Goal: Task Accomplishment & Management: Complete application form

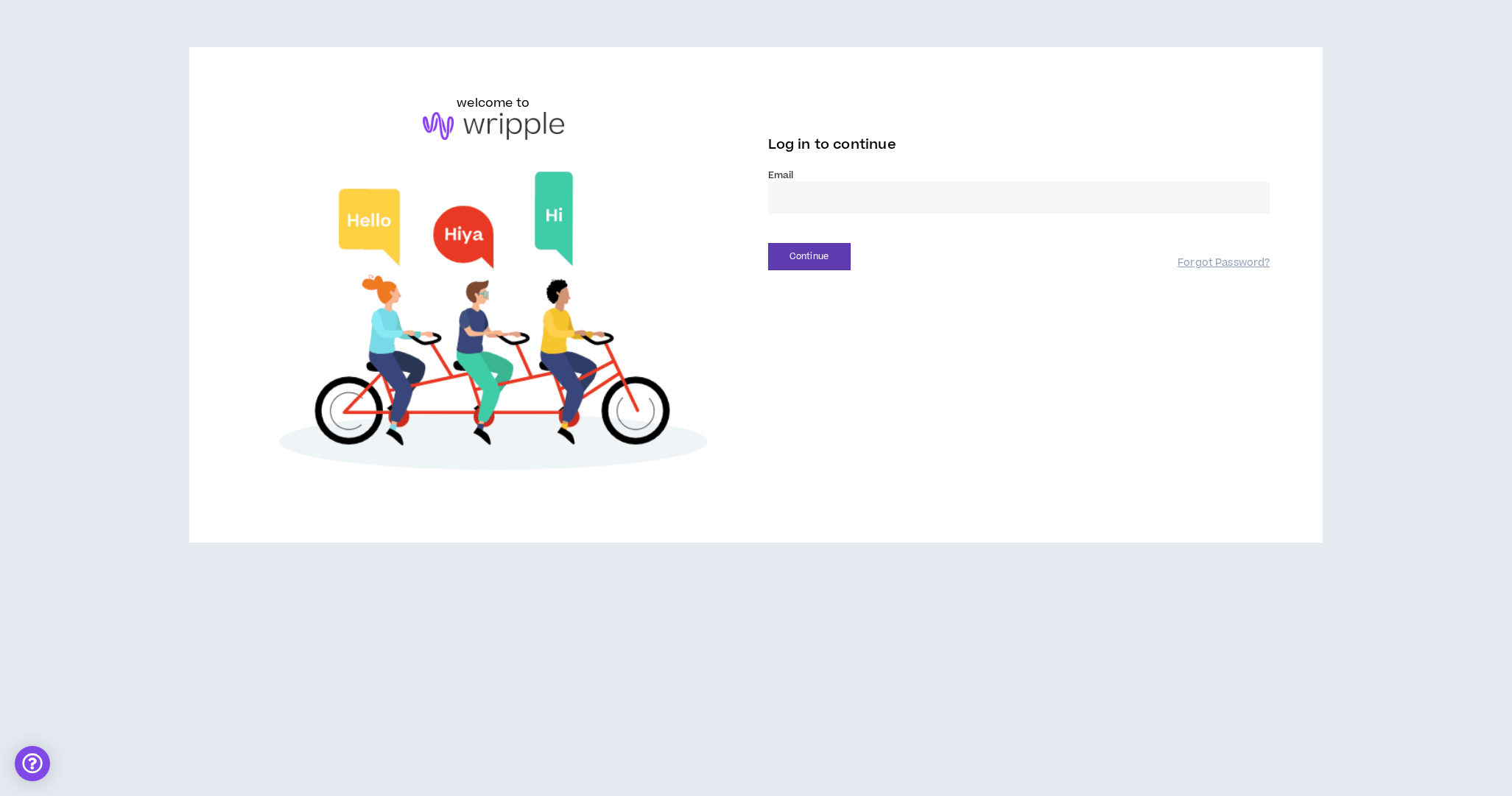
type input "**********"
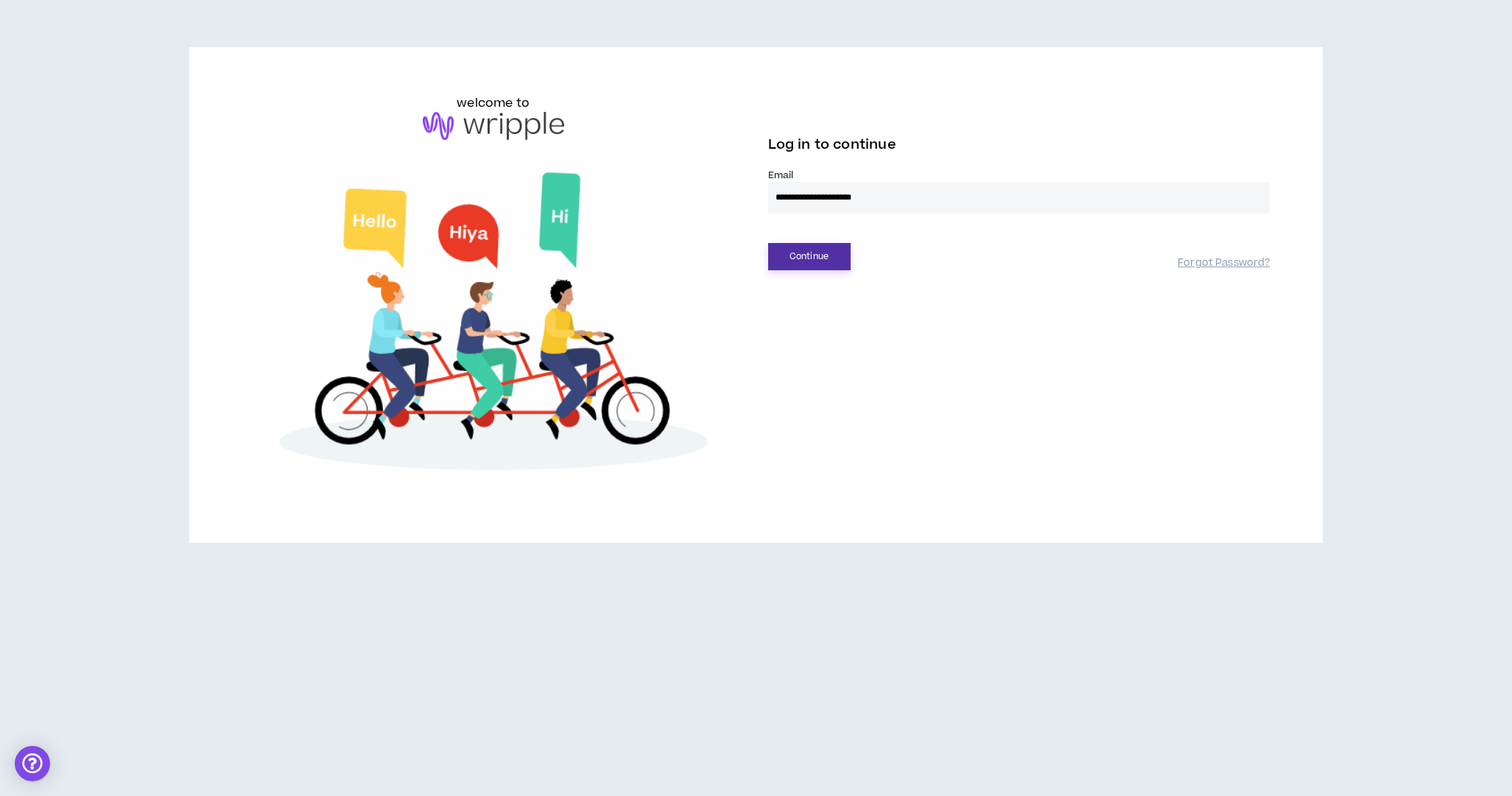
click at [827, 258] on button "Continue" at bounding box center [809, 256] width 82 height 27
click at [830, 321] on button "Login" at bounding box center [809, 323] width 82 height 27
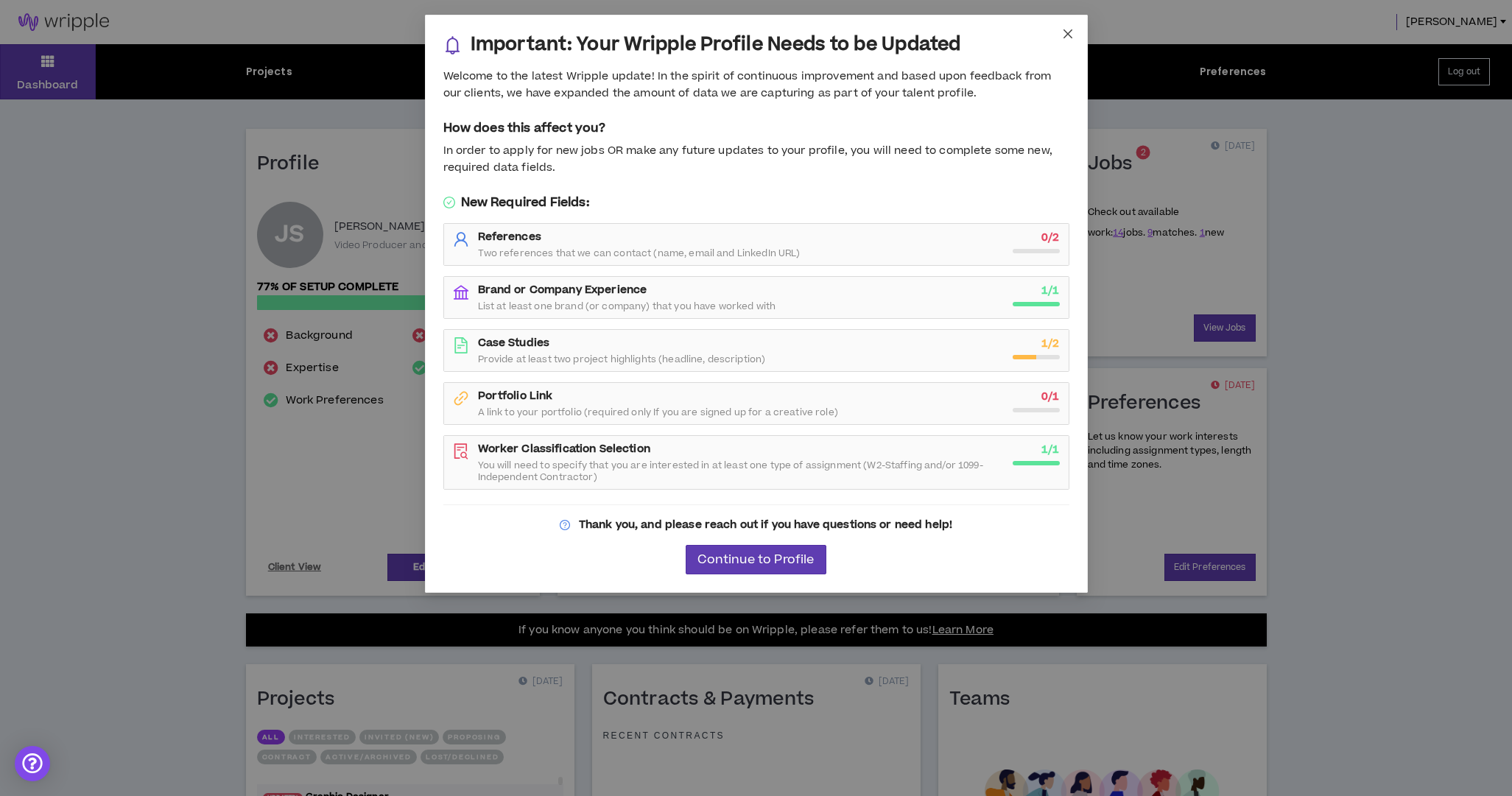
click at [1070, 34] on icon "close" at bounding box center [1068, 34] width 12 height 12
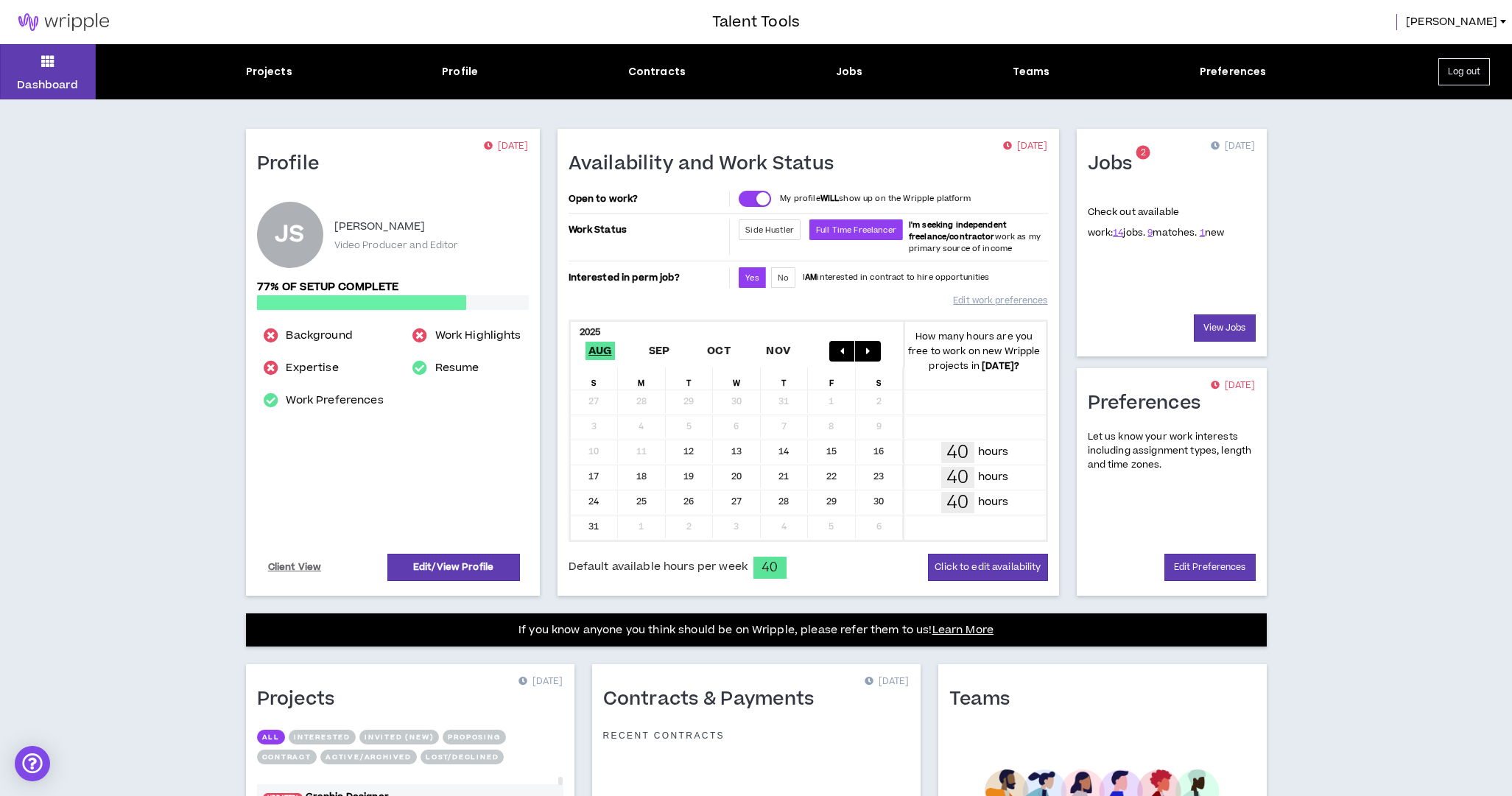
click at [1180, 234] on p "Check out available work: 14 jobs. 9 matches. 1 new" at bounding box center [1156, 222] width 137 height 34
click at [1200, 234] on link "1" at bounding box center [1203, 233] width 5 height 13
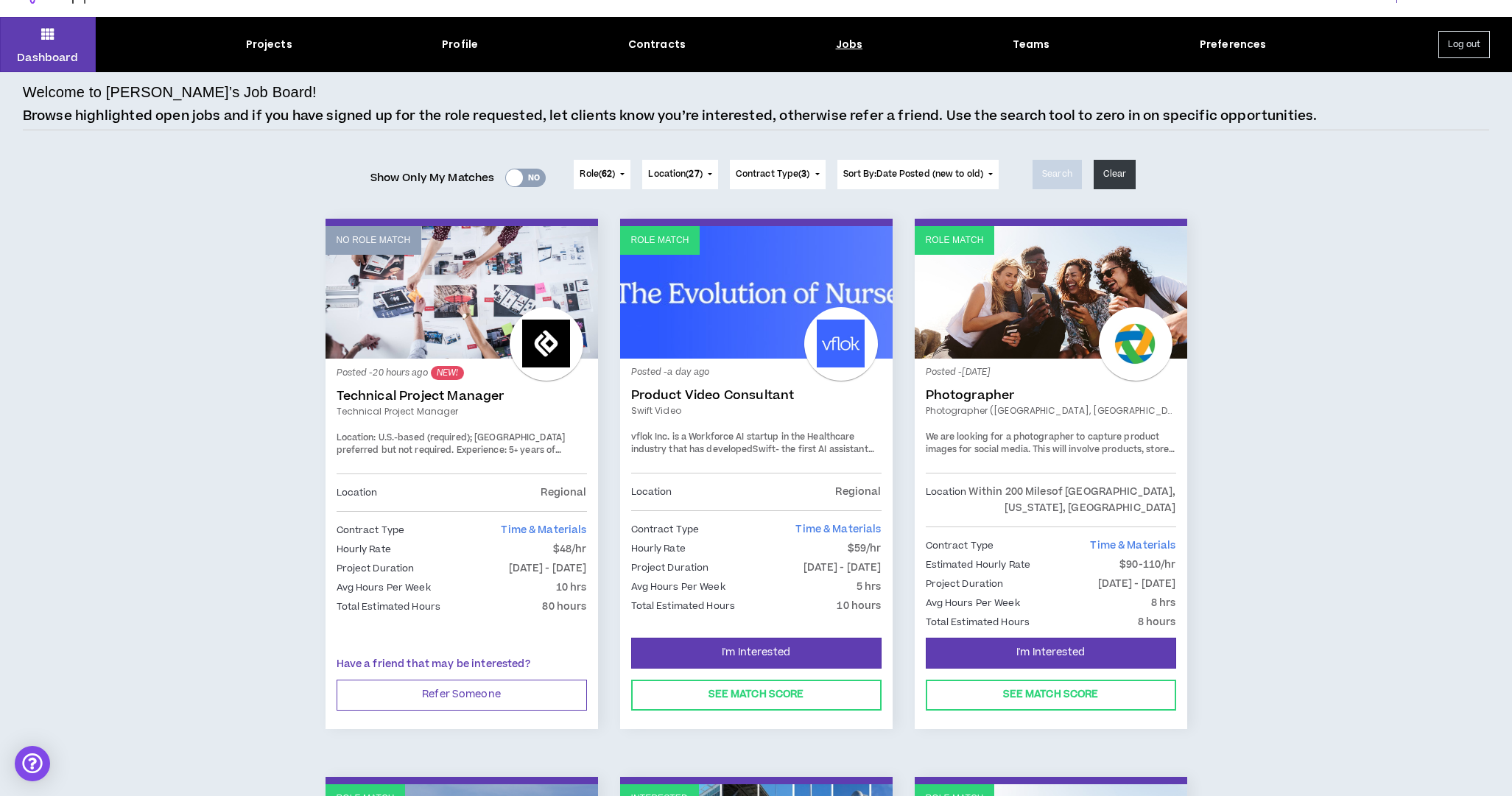
scroll to position [27, 0]
drag, startPoint x: 1006, startPoint y: 435, endPoint x: 1068, endPoint y: 435, distance: 62.0
click at [1080, 434] on span "We are looking for a photographer to capture product images for social media." at bounding box center [1043, 443] width 235 height 25
drag, startPoint x: 974, startPoint y: 447, endPoint x: 1130, endPoint y: 446, distance: 156.0
click at [1110, 446] on div "We are looking for a photographer to capture product images for social media. T…" at bounding box center [1051, 443] width 250 height 25
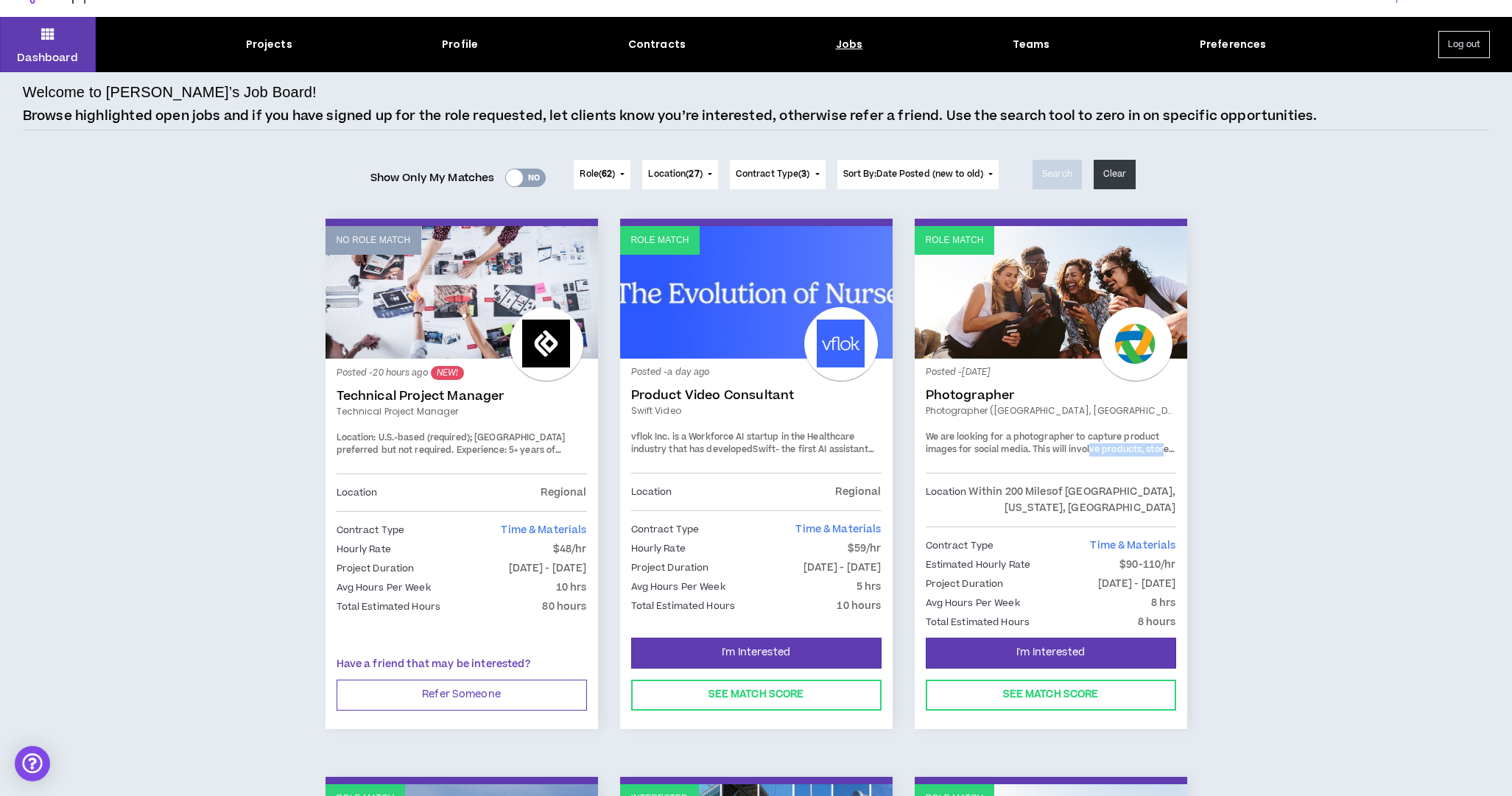
drag, startPoint x: 1143, startPoint y: 446, endPoint x: 1166, endPoint y: 447, distance: 23.0
click at [1163, 447] on span "This will involve products, store imagery and customer interactions." at bounding box center [1050, 456] width 249 height 25
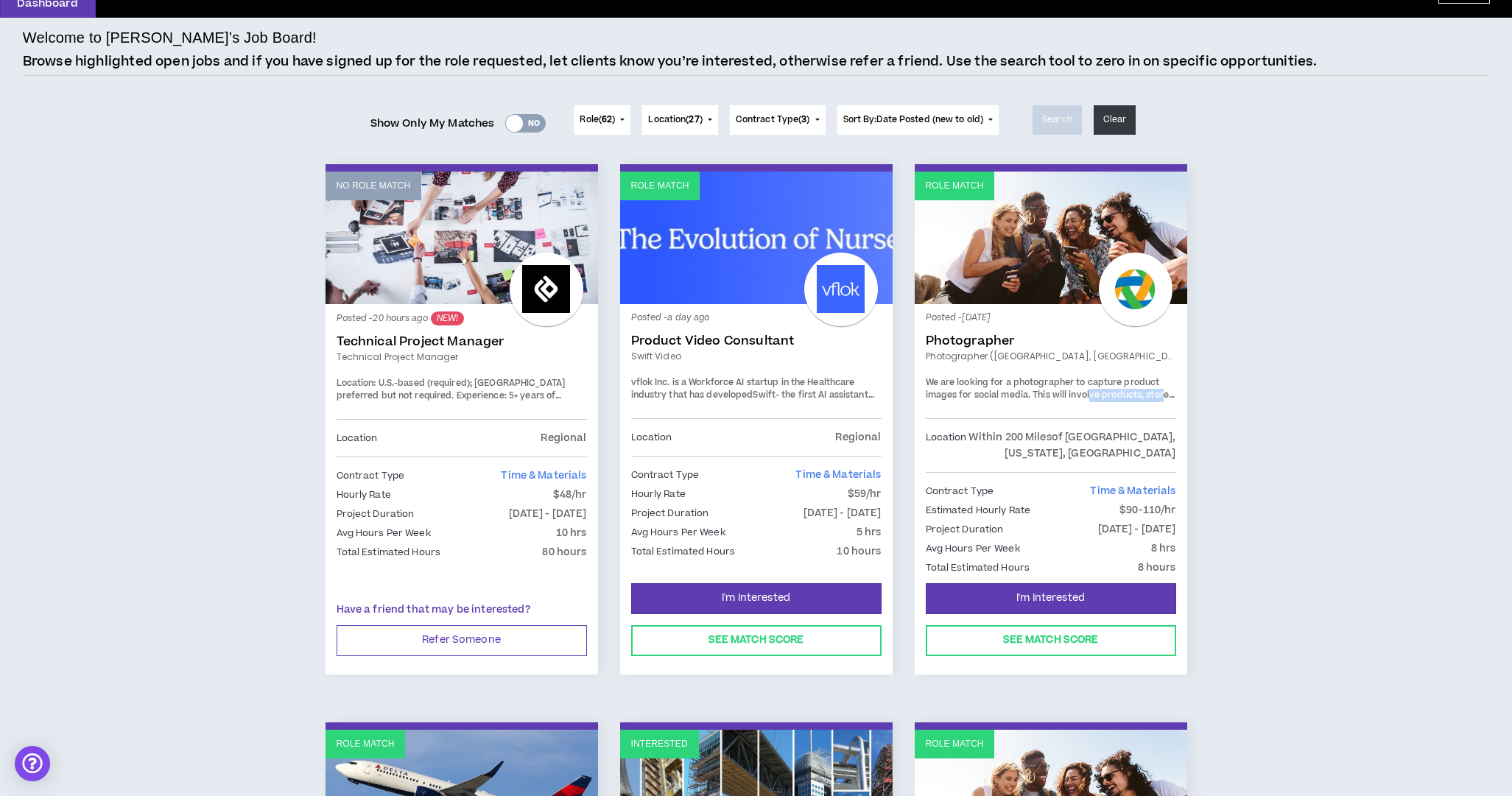
scroll to position [88, 0]
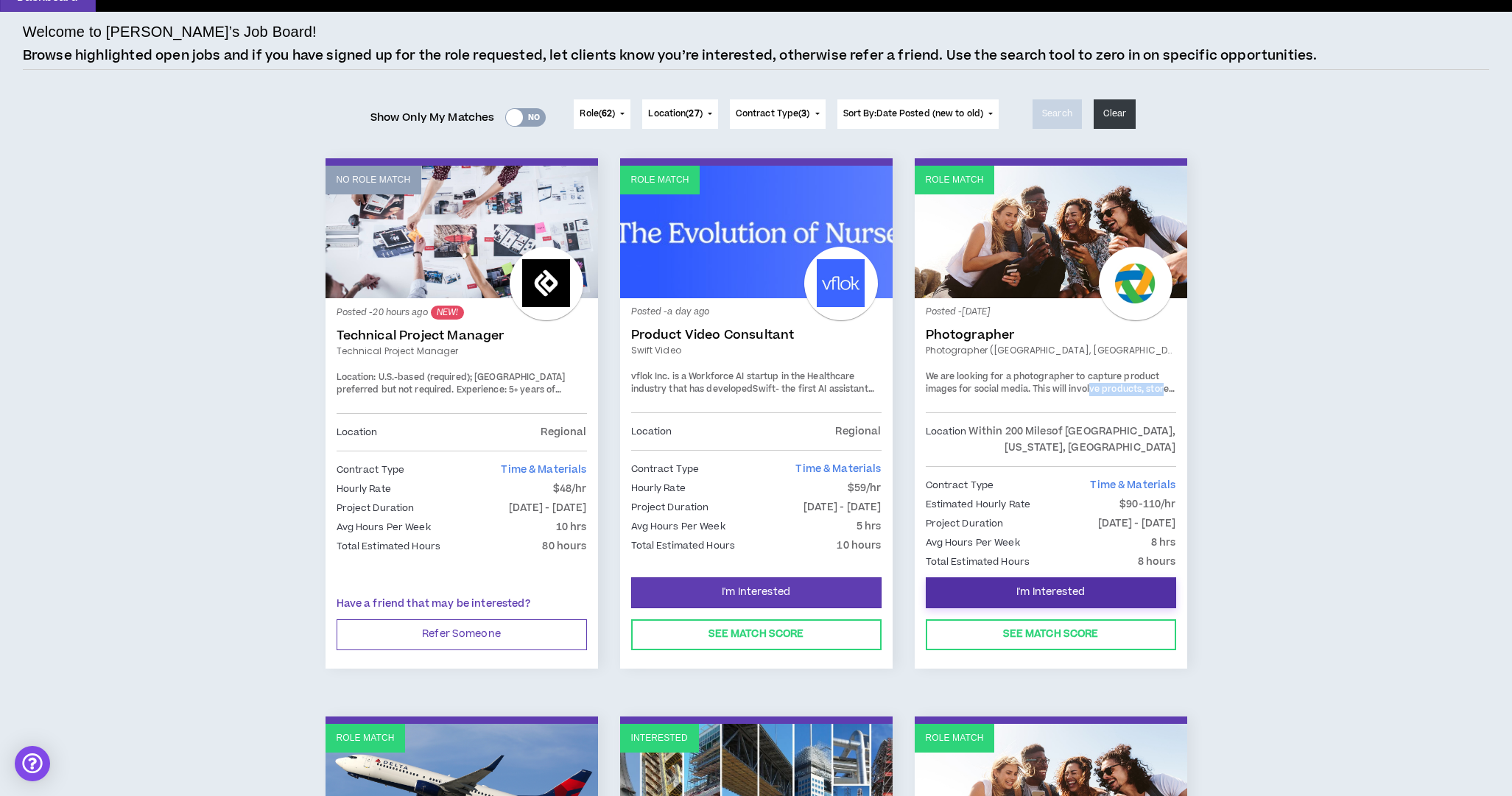
click at [1057, 598] on span "I'm Interested" at bounding box center [1050, 592] width 68 height 14
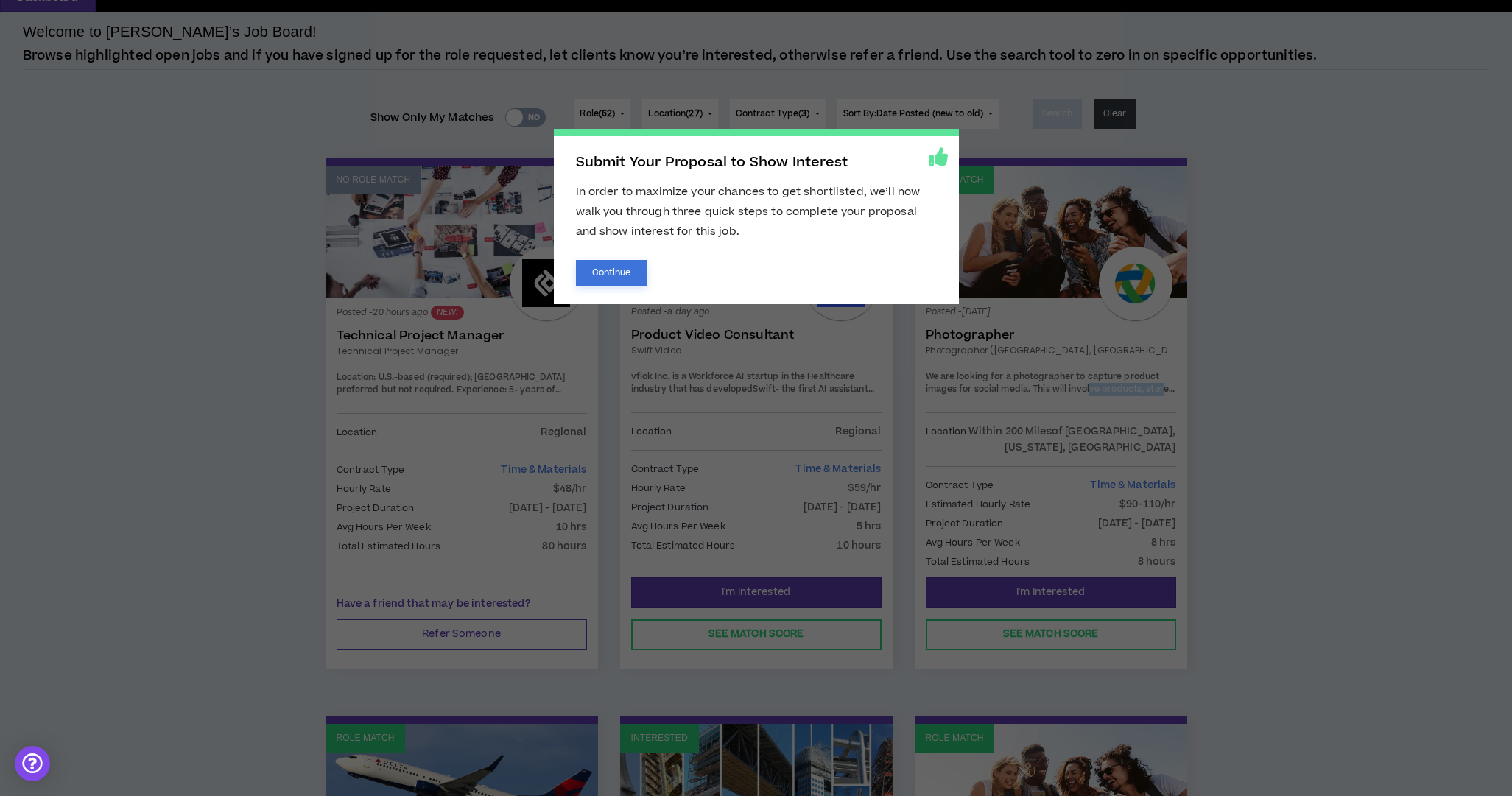
click at [601, 274] on button "Continue" at bounding box center [611, 273] width 71 height 25
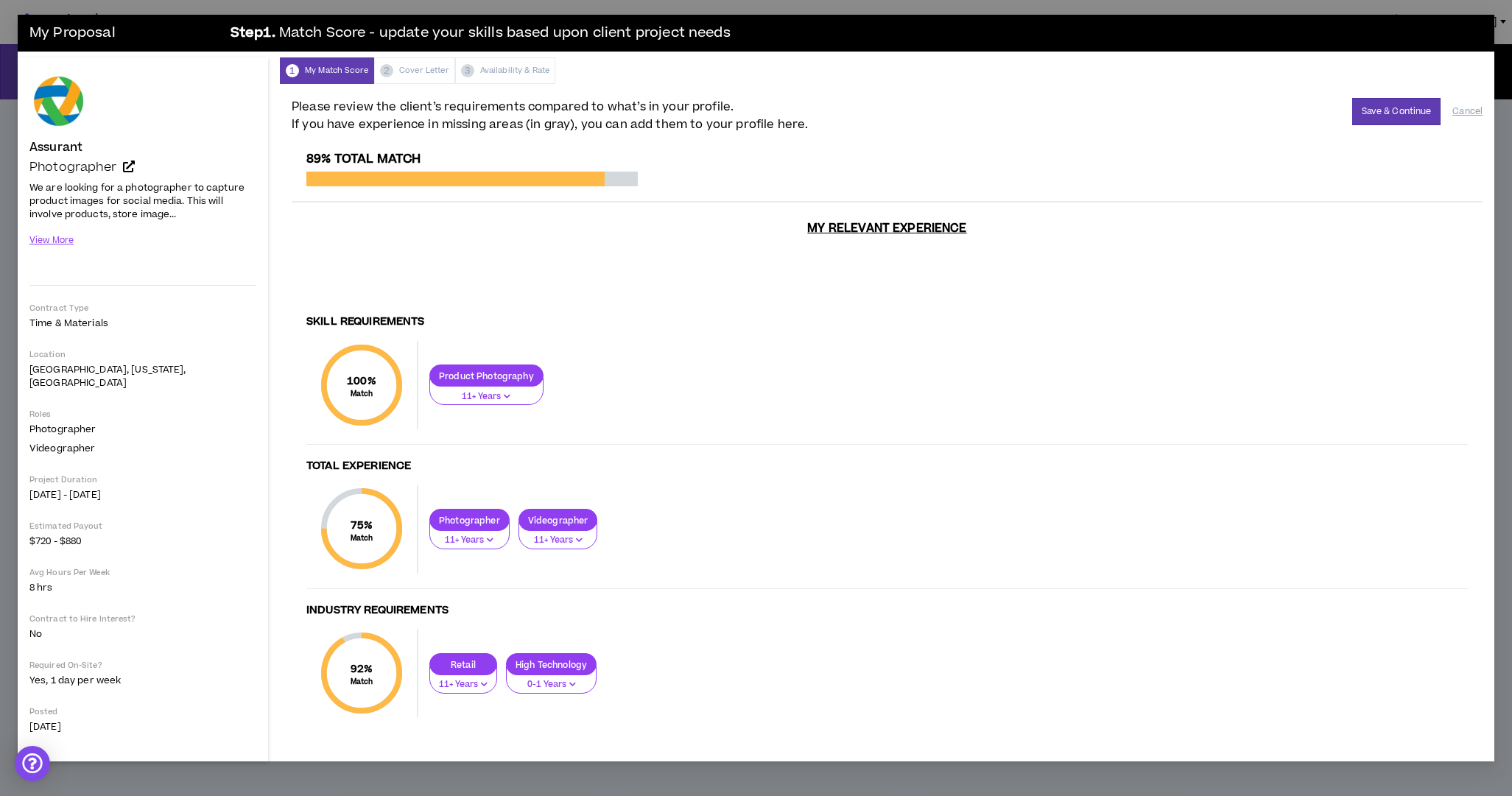
click at [571, 680] on icon "button" at bounding box center [572, 684] width 7 height 7
drag, startPoint x: 833, startPoint y: 660, endPoint x: 846, endPoint y: 653, distance: 14.8
click at [835, 660] on div "Retail 11+ Years High Technology 0-1 Years" at bounding box center [943, 673] width 1050 height 40
click at [1385, 109] on button "Save & Continue" at bounding box center [1397, 112] width 89 height 27
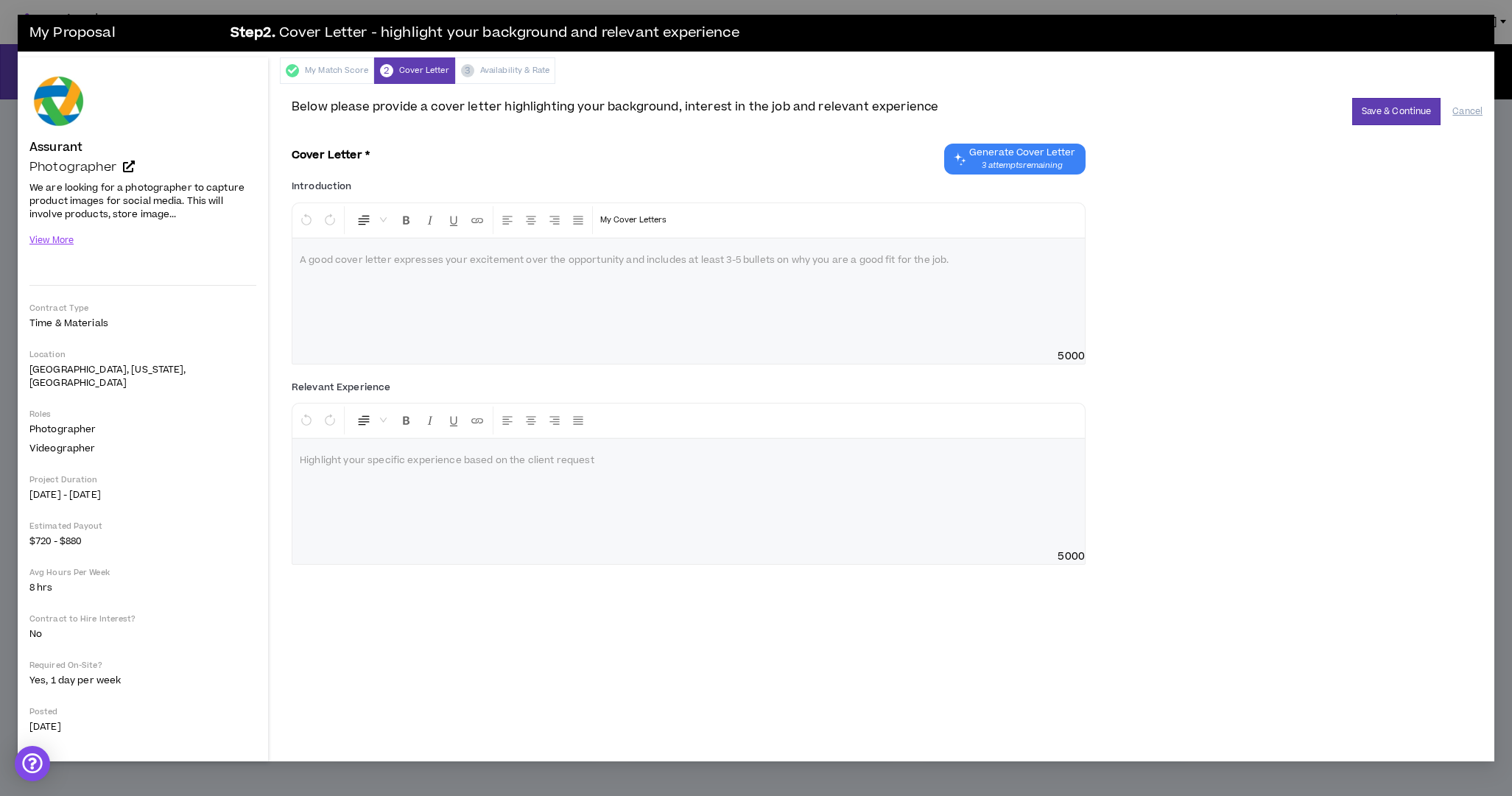
click at [1020, 158] on span "Generate Cover Letter" at bounding box center [1023, 153] width 106 height 12
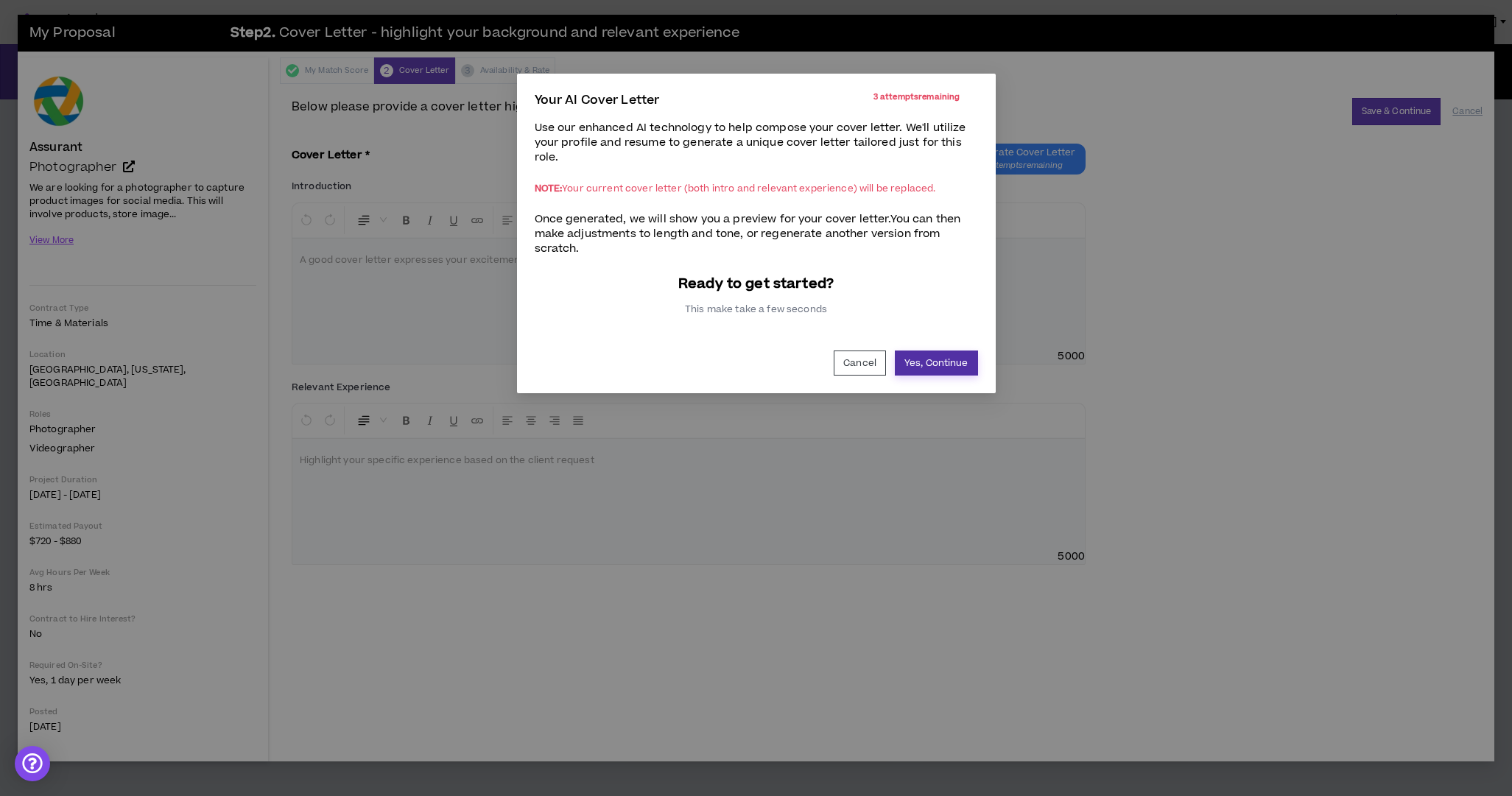
click at [934, 365] on button "Yes, Continue" at bounding box center [937, 362] width 83 height 25
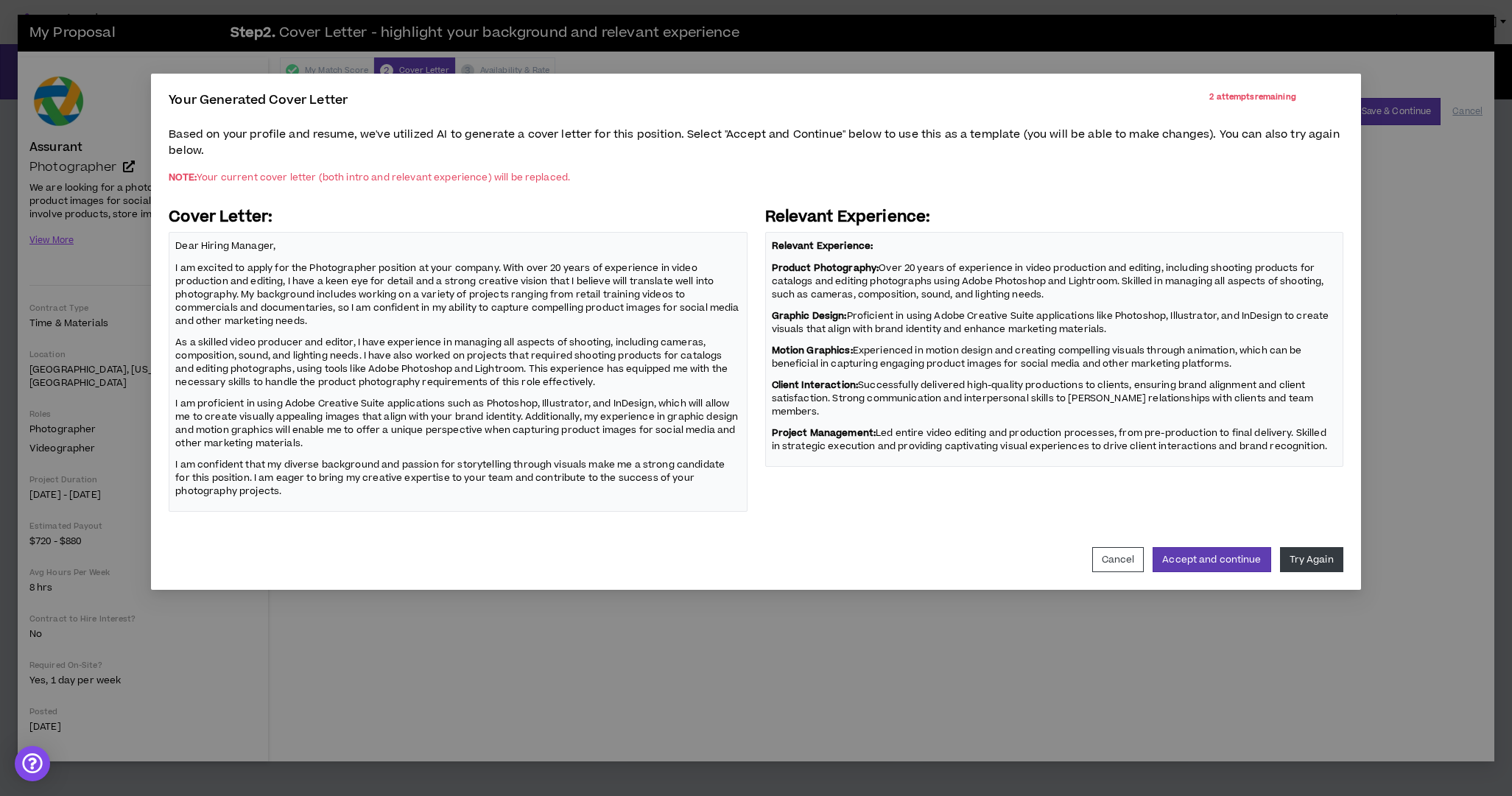
drag, startPoint x: 285, startPoint y: 175, endPoint x: 638, endPoint y: 173, distance: 353.0
click at [633, 173] on p "NOTE: Your current cover letter (both intro and relevant experience) will be re…" at bounding box center [755, 177] width 1174 height 12
click at [646, 173] on p "NOTE: Your current cover letter (both intro and relevant experience) will be re…" at bounding box center [755, 177] width 1174 height 12
drag, startPoint x: 392, startPoint y: 267, endPoint x: 518, endPoint y: 264, distance: 126.0
click at [489, 267] on p "I am excited to apply for the Photographer position at your company. With over …" at bounding box center [458, 294] width 565 height 68
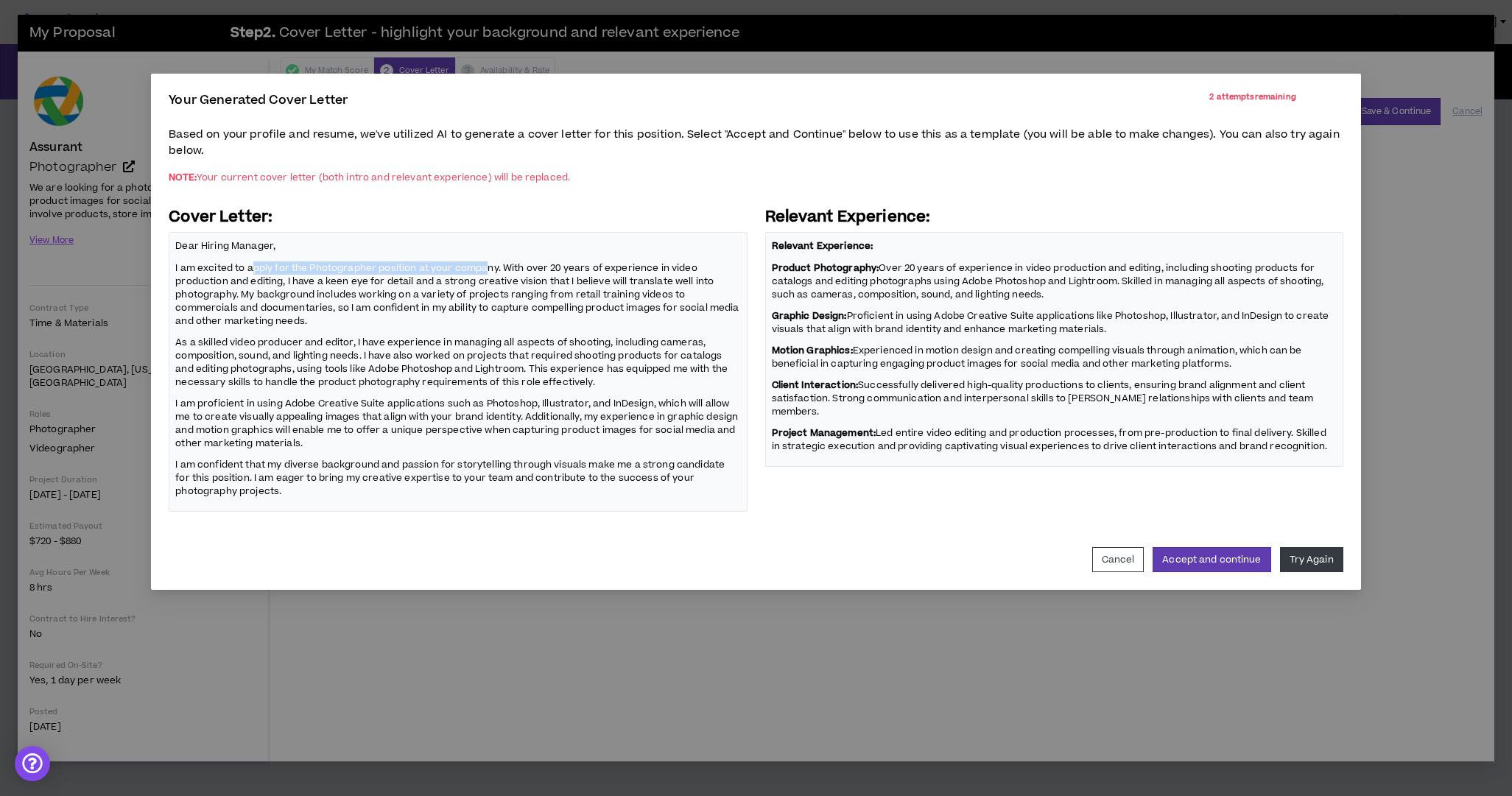
click at [521, 265] on p "I am excited to apply for the Photographer position at your company. With over …" at bounding box center [458, 294] width 565 height 68
drag, startPoint x: 270, startPoint y: 347, endPoint x: 613, endPoint y: 344, distance: 343.0
click at [603, 346] on p "As a skilled video producer and editor, I have experience in managing all aspec…" at bounding box center [458, 362] width 565 height 55
click at [618, 344] on p "As a skilled video producer and editor, I have experience in managing all aspec…" at bounding box center [458, 362] width 565 height 55
drag, startPoint x: 238, startPoint y: 354, endPoint x: 638, endPoint y: 357, distance: 400.0
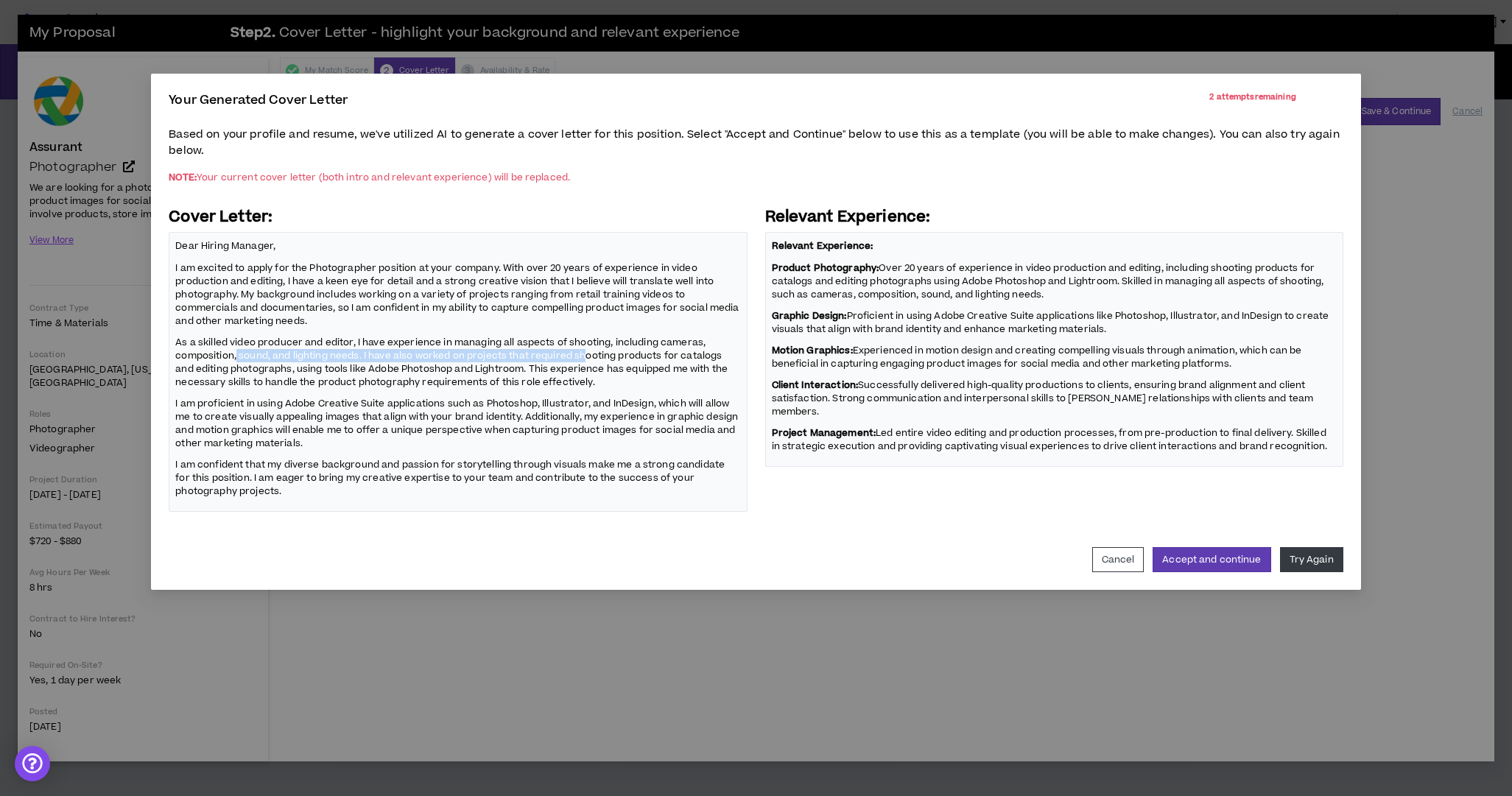
click at [614, 356] on p "As a skilled video producer and editor, I have experience in managing all aspec…" at bounding box center [458, 362] width 565 height 55
drag, startPoint x: 638, startPoint y: 357, endPoint x: 716, endPoint y: 356, distance: 78.0
click at [638, 357] on p "As a skilled video producer and editor, I have experience in managing all aspec…" at bounding box center [458, 362] width 565 height 55
drag, startPoint x: 214, startPoint y: 365, endPoint x: 605, endPoint y: 365, distance: 391.0
click at [593, 365] on p "As a skilled video producer and editor, I have experience in managing all aspec…" at bounding box center [458, 362] width 565 height 55
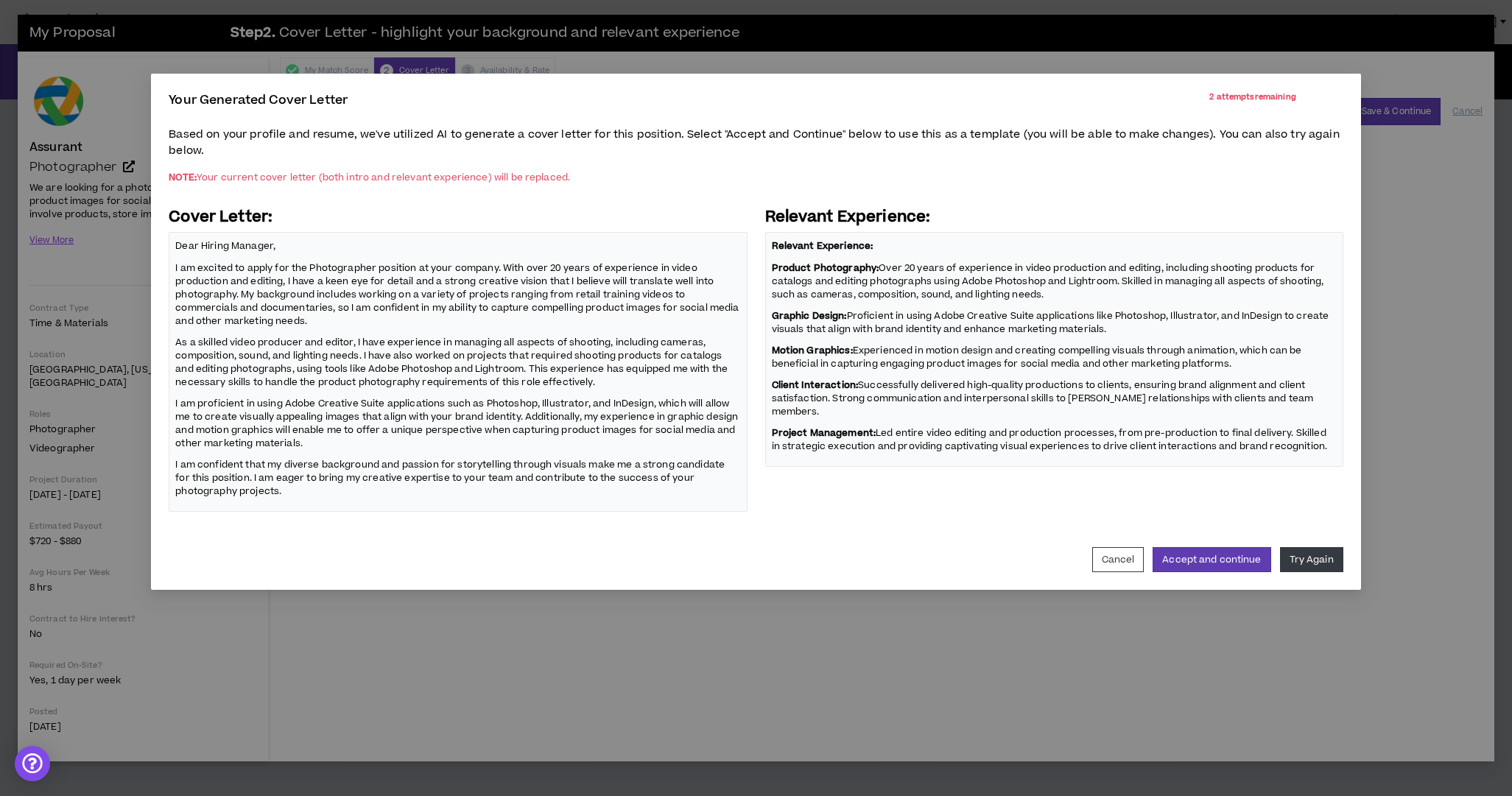
click at [613, 365] on p "As a skilled video producer and editor, I have experience in managing all aspec…" at bounding box center [458, 362] width 565 height 55
drag, startPoint x: 324, startPoint y: 366, endPoint x: 678, endPoint y: 370, distance: 354.0
click at [671, 371] on p "As a skilled video producer and editor, I have experience in managing all aspec…" at bounding box center [458, 362] width 565 height 55
drag, startPoint x: 251, startPoint y: 400, endPoint x: 599, endPoint y: 404, distance: 348.0
click at [574, 404] on p "I am proficient in using Adobe Creative Suite applications such as Photoshop, I…" at bounding box center [458, 423] width 565 height 55
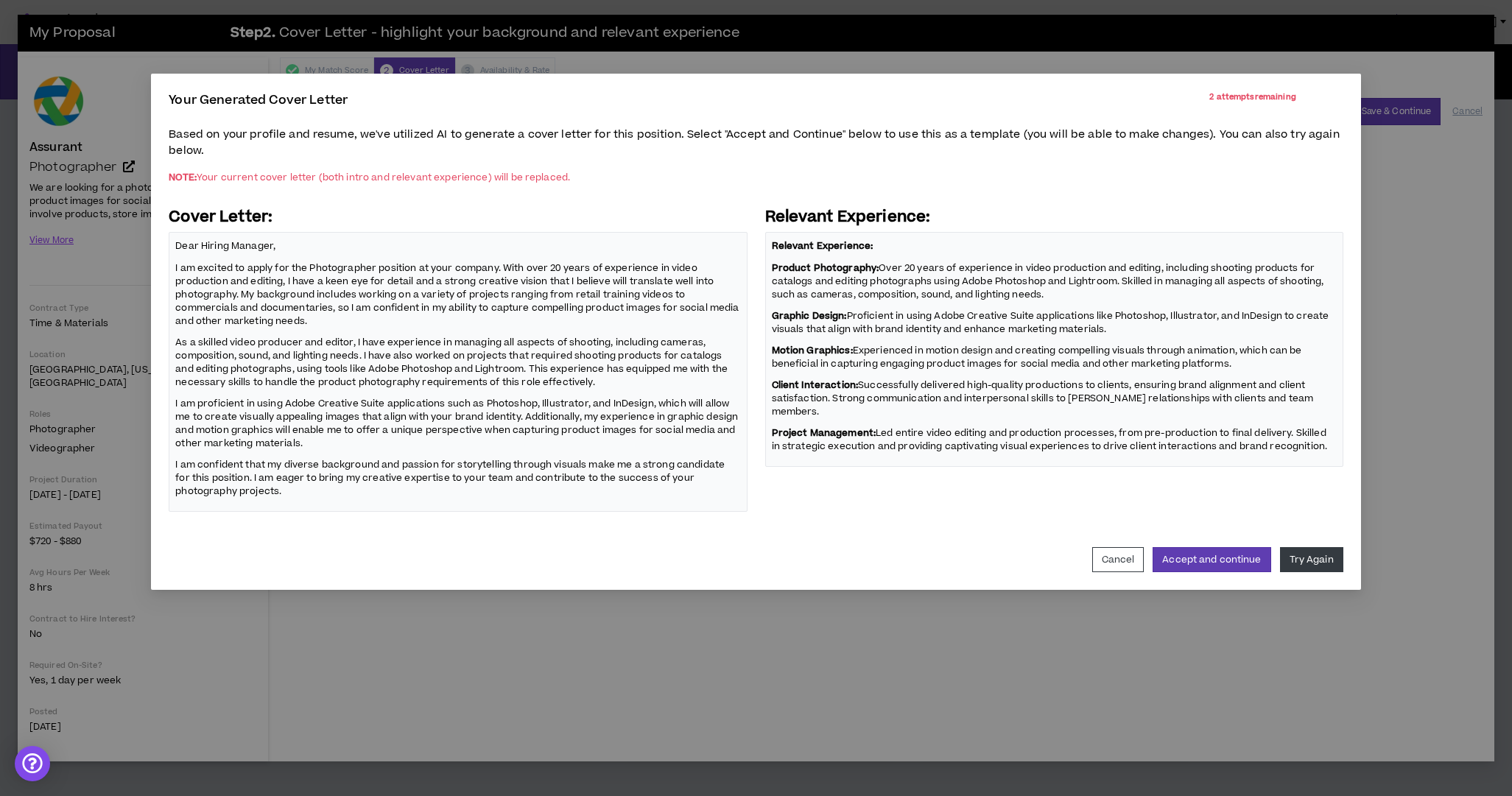
click at [608, 404] on p "I am proficient in using Adobe Creative Suite applications such as Photoshop, I…" at bounding box center [458, 423] width 565 height 55
drag, startPoint x: 334, startPoint y: 467, endPoint x: 485, endPoint y: 467, distance: 151.0
click at [456, 468] on p "I am confident that my diverse background and passion for storytelling through …" at bounding box center [458, 478] width 565 height 42
click at [1107, 267] on p "Product Photography: Over 20 years of experience in video production and editin…" at bounding box center [1054, 281] width 565 height 42
drag, startPoint x: 985, startPoint y: 282, endPoint x: 1156, endPoint y: 277, distance: 171.1
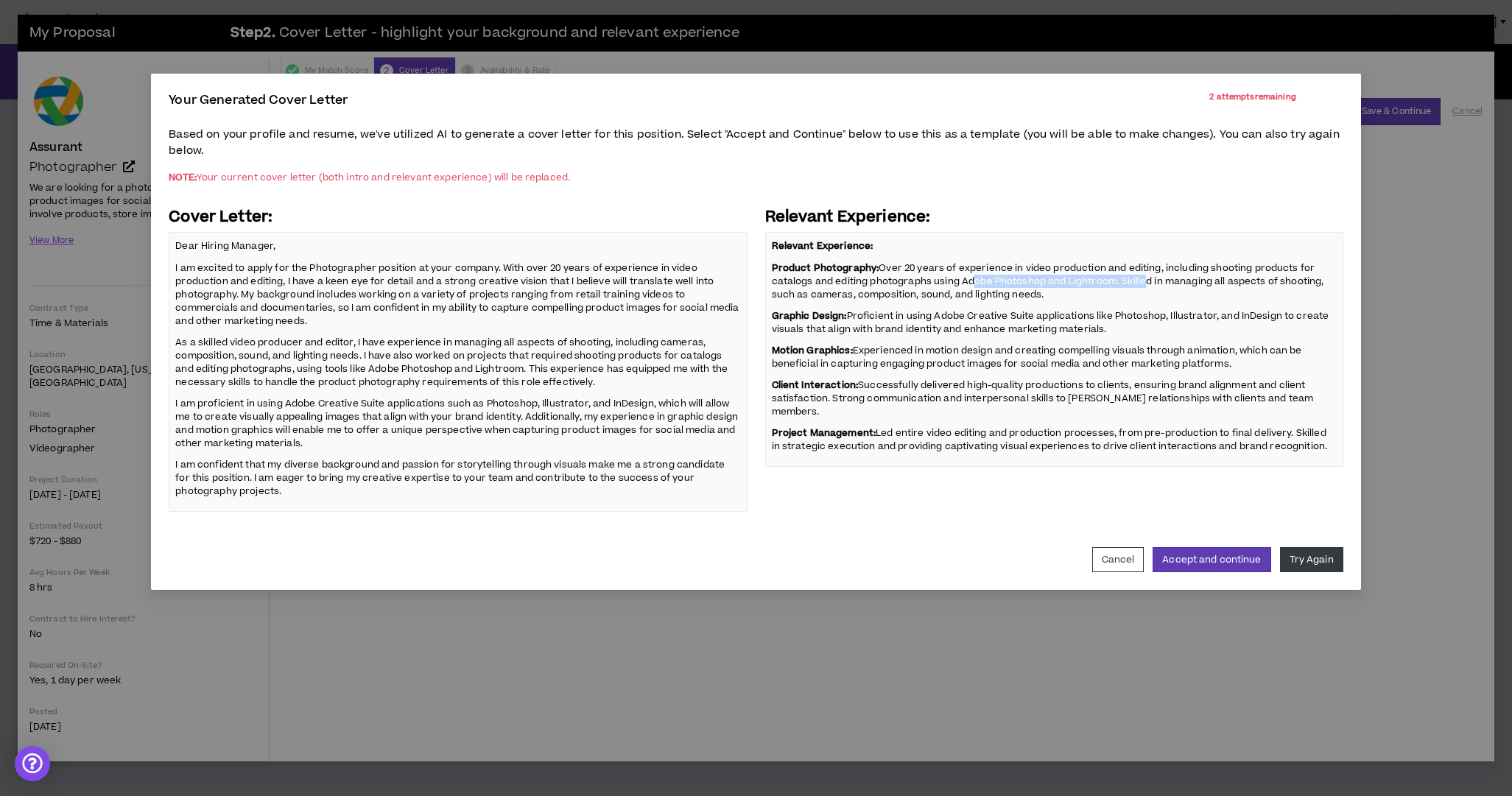
click at [1154, 277] on p "Product Photography: Over 20 years of experience in video production and editin…" at bounding box center [1054, 281] width 565 height 42
drag, startPoint x: 1172, startPoint y: 277, endPoint x: 1251, endPoint y: 274, distance: 79.1
click at [1185, 276] on p "Product Photography: Over 20 years of experience in video production and editin…" at bounding box center [1054, 281] width 565 height 42
click at [1165, 269] on p "Product Photography: Over 20 years of experience in video production and editin…" at bounding box center [1054, 281] width 565 height 42
click at [1029, 268] on p "Product Photography: Over 20 years of experience in video production and editin…" at bounding box center [1054, 281] width 565 height 42
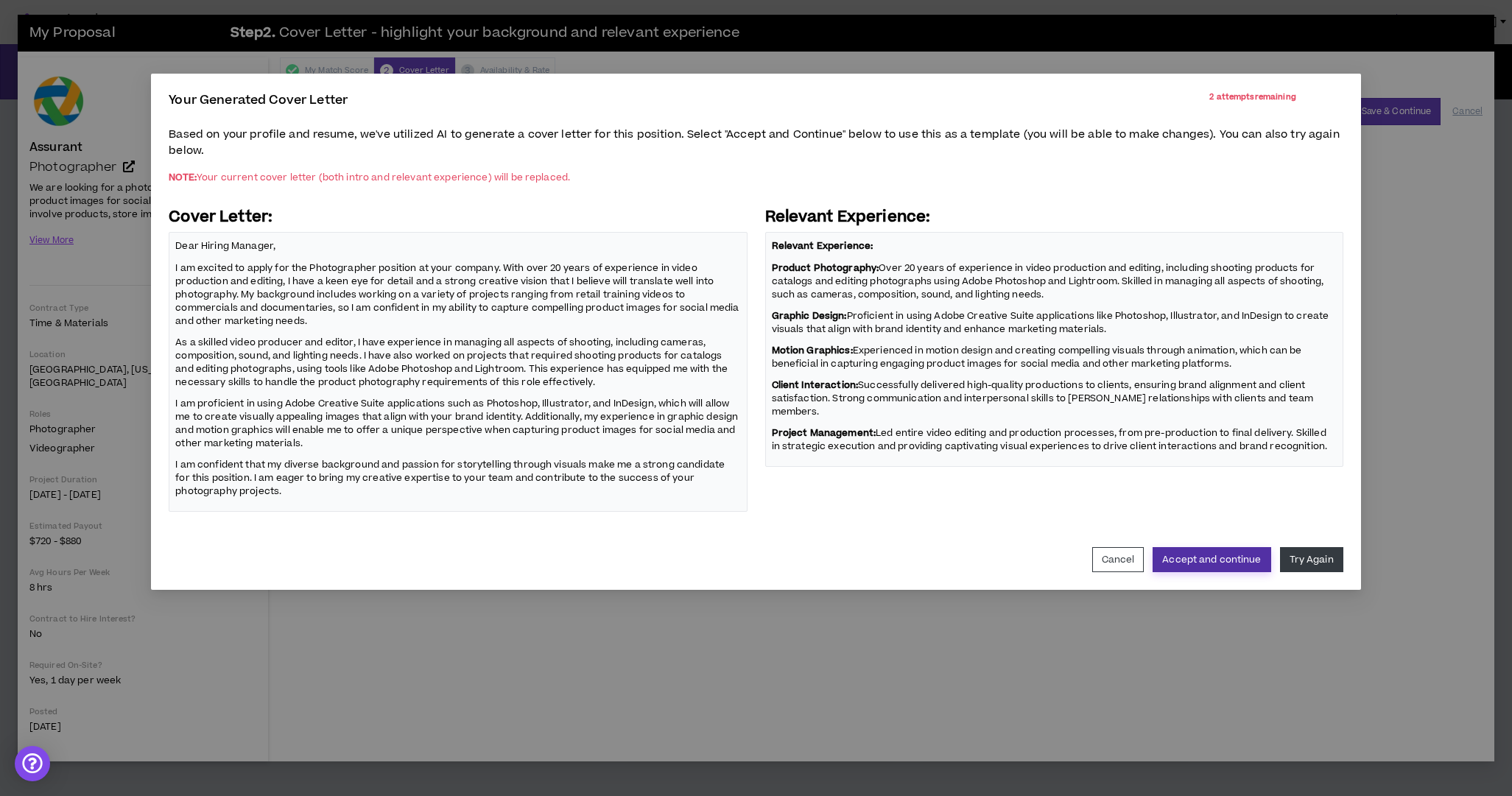
click at [1231, 559] on button "Accept and continue" at bounding box center [1212, 559] width 118 height 25
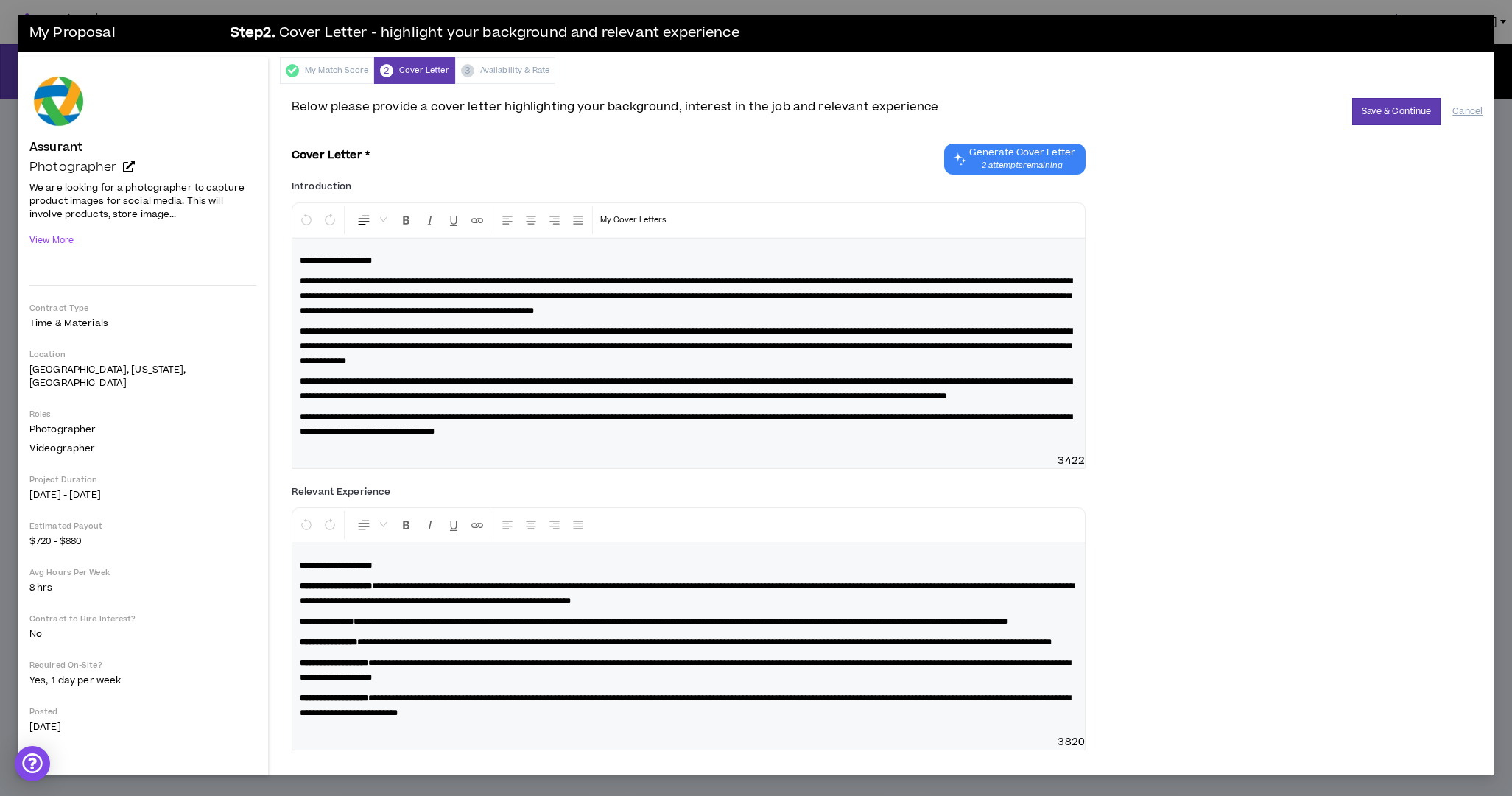
scroll to position [40, 0]
drag, startPoint x: 480, startPoint y: 560, endPoint x: 728, endPoint y: 562, distance: 248.0
click at [706, 582] on span "**********" at bounding box center [687, 593] width 775 height 23
drag, startPoint x: 728, startPoint y: 562, endPoint x: 783, endPoint y: 558, distance: 55.1
click at [734, 582] on span "**********" at bounding box center [687, 593] width 775 height 23
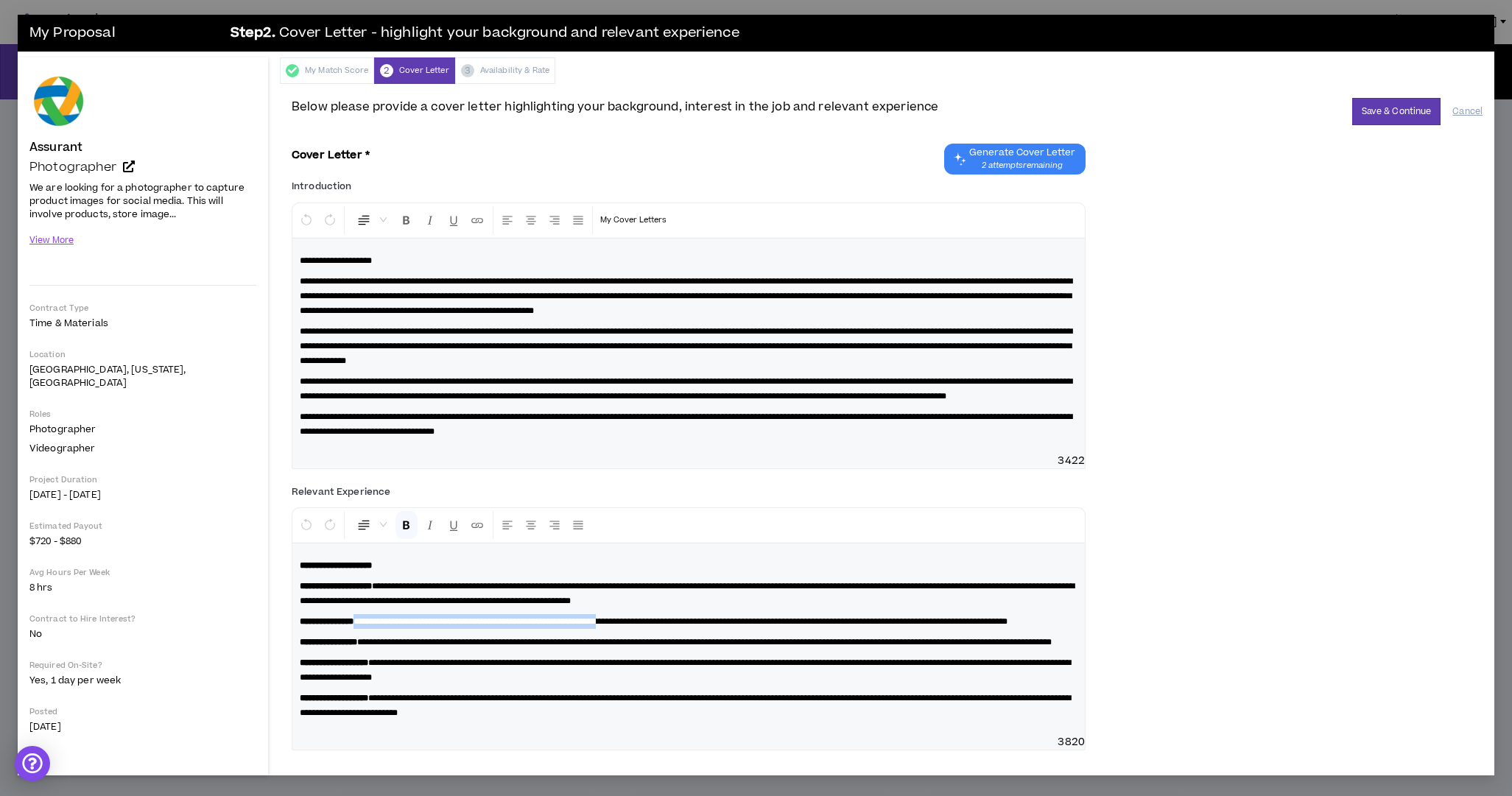
drag, startPoint x: 378, startPoint y: 592, endPoint x: 704, endPoint y: 599, distance: 326.1
click at [692, 617] on span "**********" at bounding box center [680, 622] width 654 height 9
click at [712, 617] on span "**********" at bounding box center [680, 622] width 654 height 9
drag, startPoint x: 382, startPoint y: 631, endPoint x: 743, endPoint y: 636, distance: 361.0
click at [714, 634] on p "**********" at bounding box center [689, 642] width 778 height 15
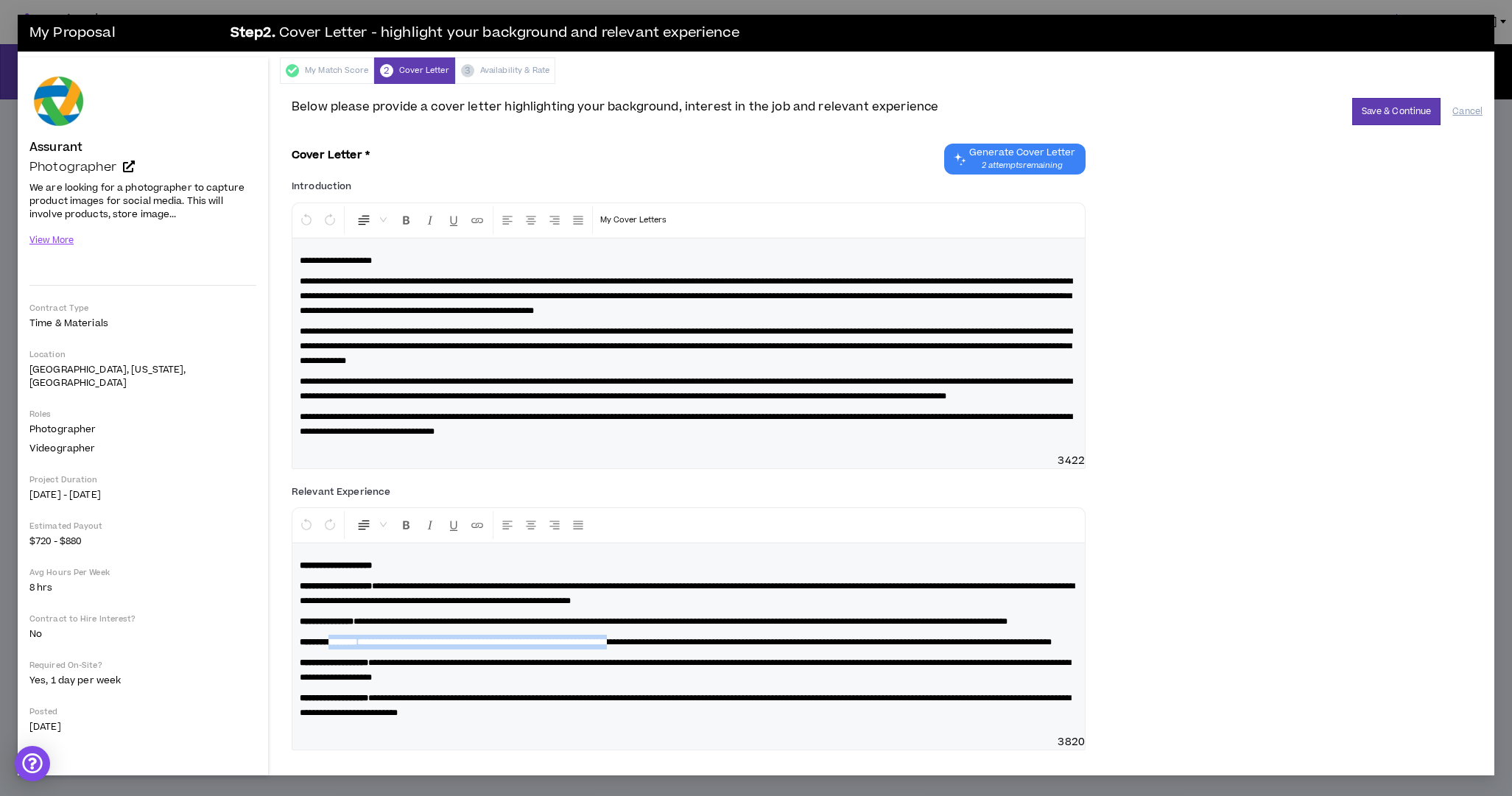
click at [743, 637] on span "**********" at bounding box center [704, 642] width 695 height 9
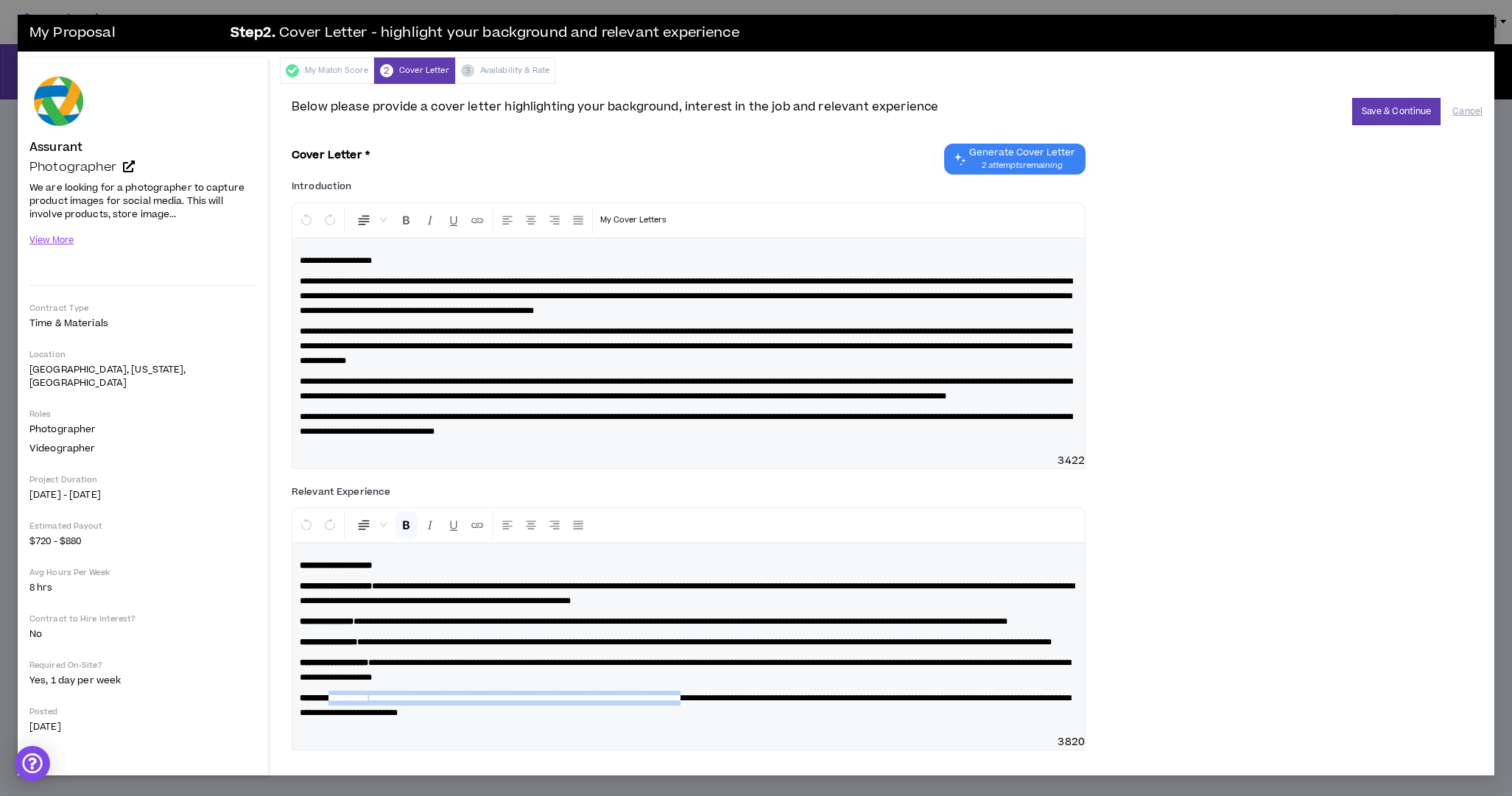
drag, startPoint x: 348, startPoint y: 699, endPoint x: 829, endPoint y: 706, distance: 481.1
click at [804, 706] on p "**********" at bounding box center [689, 705] width 778 height 29
click at [837, 707] on span "**********" at bounding box center [685, 705] width 771 height 23
drag, startPoint x: 457, startPoint y: 699, endPoint x: 798, endPoint y: 703, distance: 341.0
click at [775, 701] on span "**********" at bounding box center [685, 705] width 771 height 23
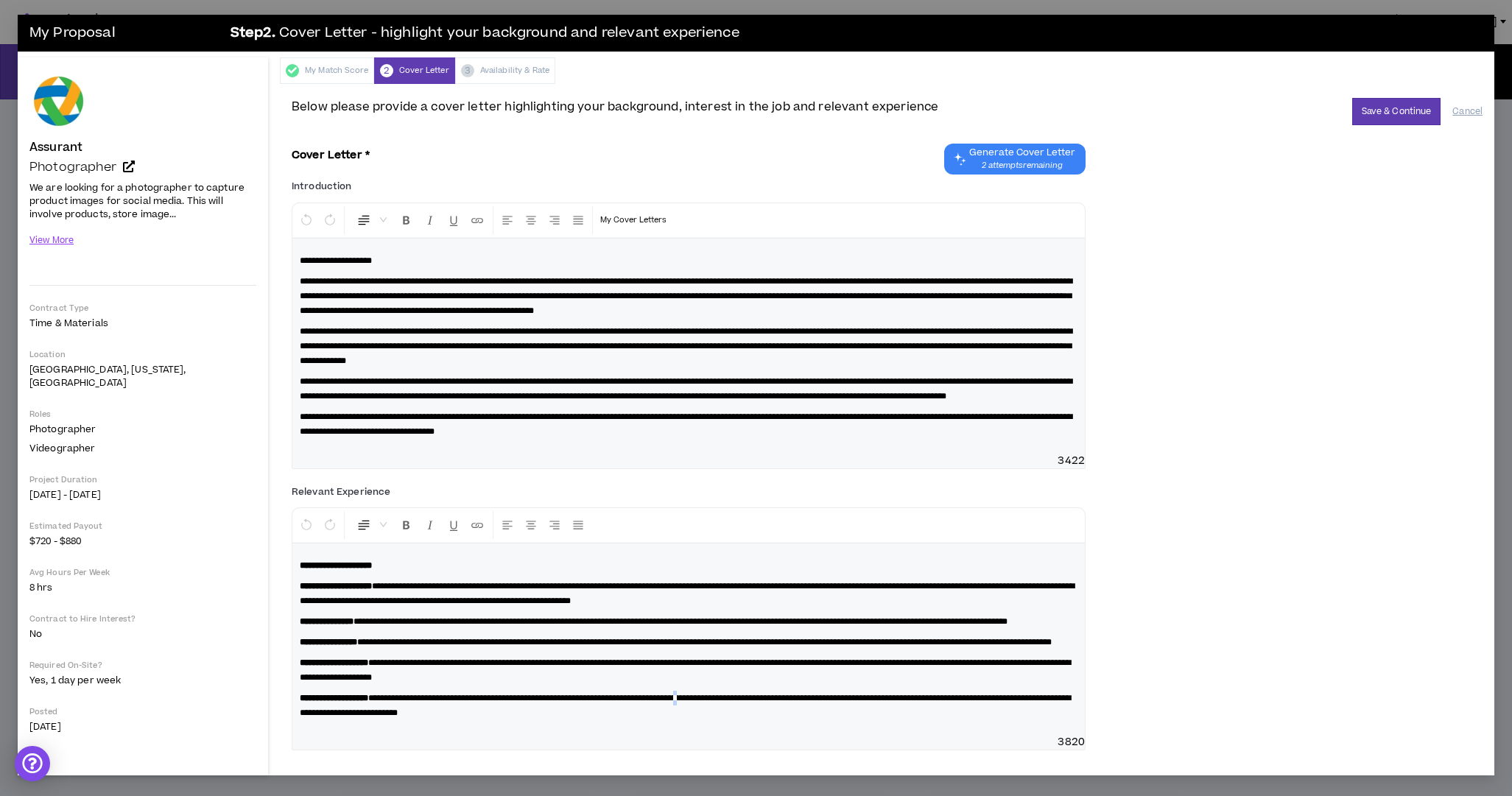
drag, startPoint x: 798, startPoint y: 703, endPoint x: 835, endPoint y: 703, distance: 37.0
click at [798, 703] on span "**********" at bounding box center [685, 705] width 771 height 23
drag, startPoint x: 504, startPoint y: 609, endPoint x: 641, endPoint y: 613, distance: 137.1
click at [630, 617] on span "**********" at bounding box center [680, 622] width 654 height 9
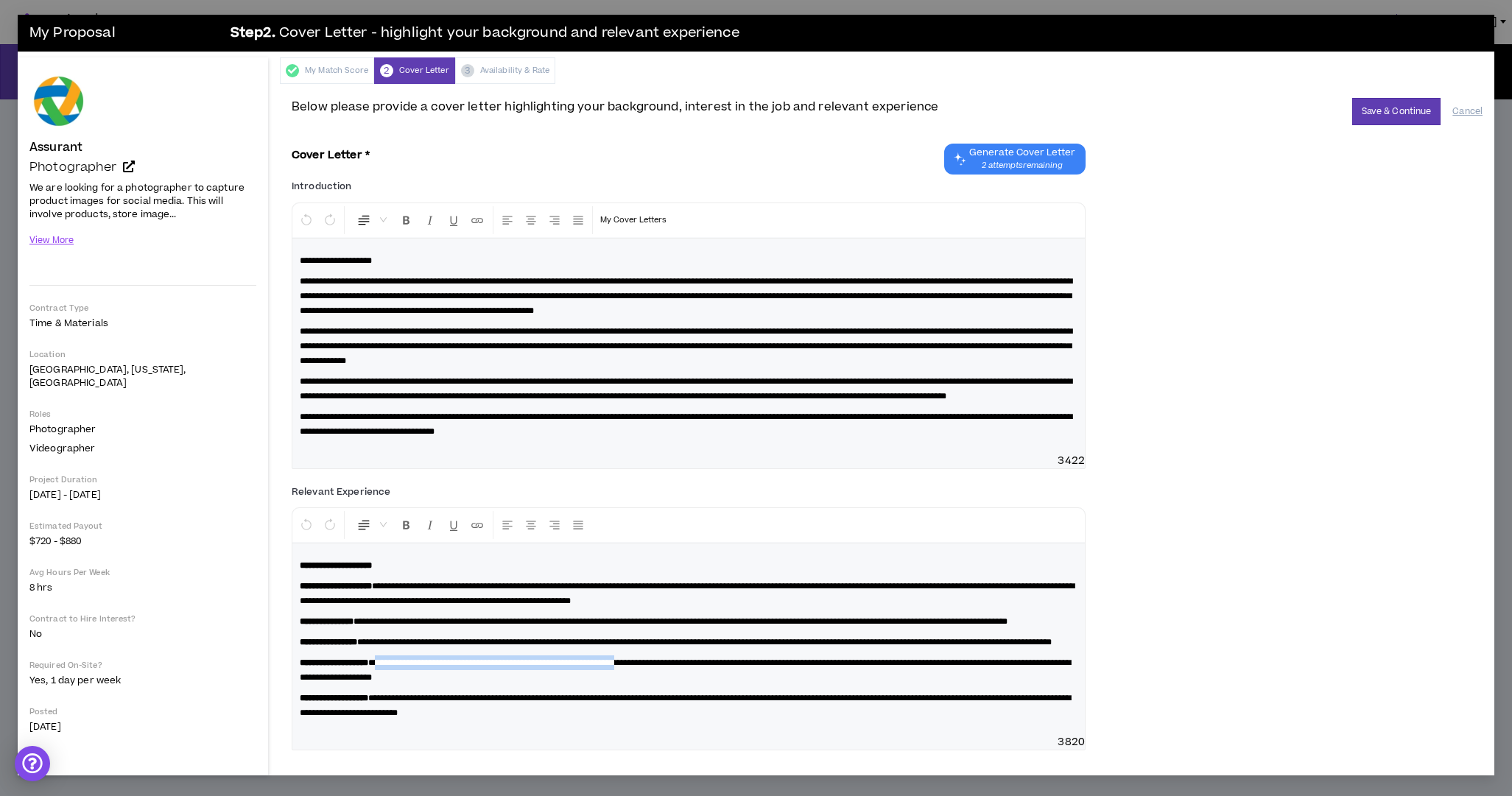
drag, startPoint x: 401, startPoint y: 686, endPoint x: 745, endPoint y: 682, distance: 344.0
click at [717, 681] on span "**********" at bounding box center [685, 669] width 771 height 23
click at [755, 681] on span "**********" at bounding box center [685, 669] width 771 height 23
drag, startPoint x: 420, startPoint y: 596, endPoint x: 975, endPoint y: 597, distance: 555.0
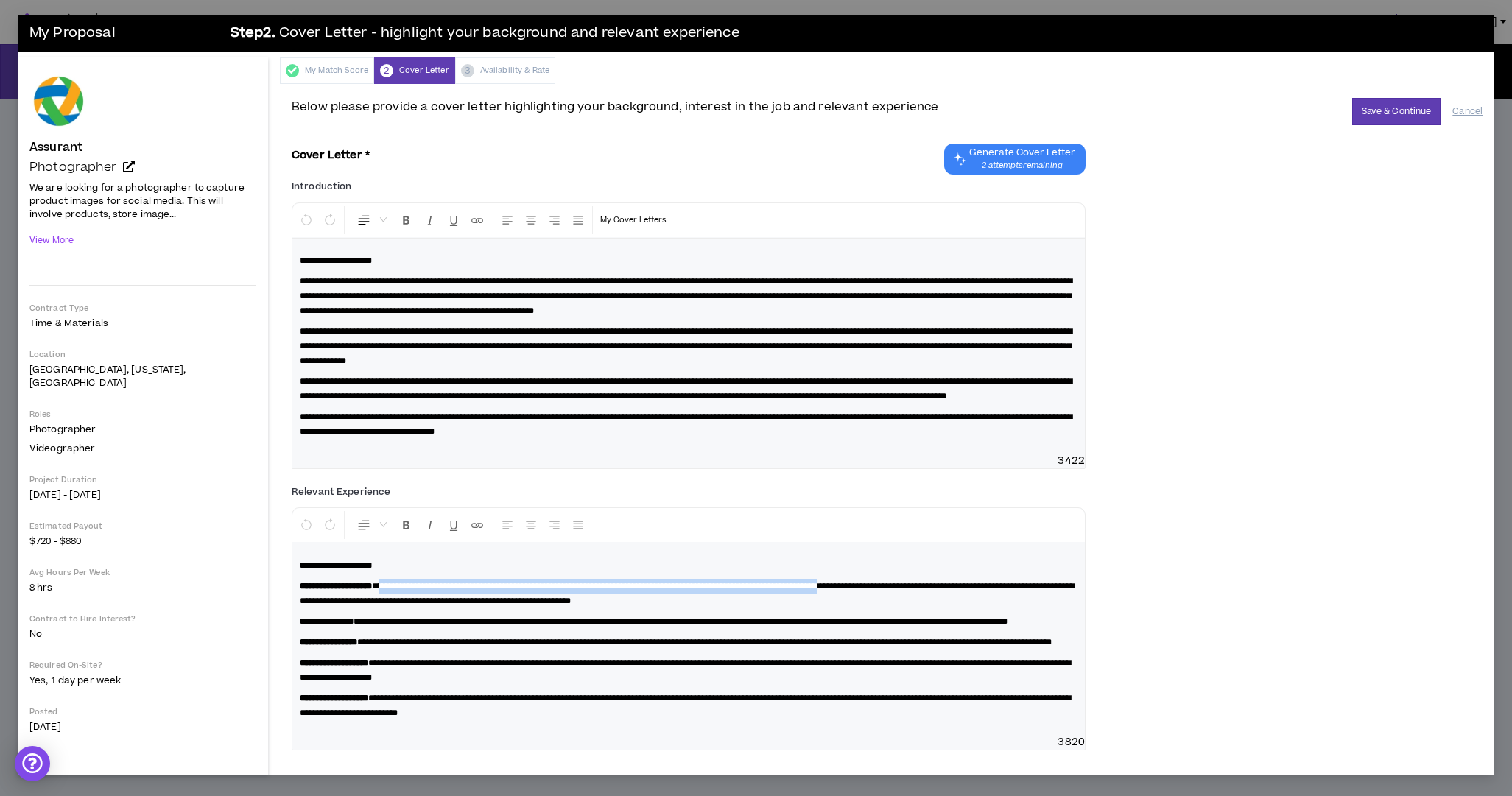
click at [979, 597] on span "**********" at bounding box center [687, 593] width 775 height 23
click at [974, 596] on span "**********" at bounding box center [687, 593] width 775 height 23
drag, startPoint x: 558, startPoint y: 597, endPoint x: 652, endPoint y: 598, distance: 94.0
click at [651, 598] on span "**********" at bounding box center [687, 593] width 775 height 23
click at [640, 596] on span "**********" at bounding box center [687, 593] width 775 height 23
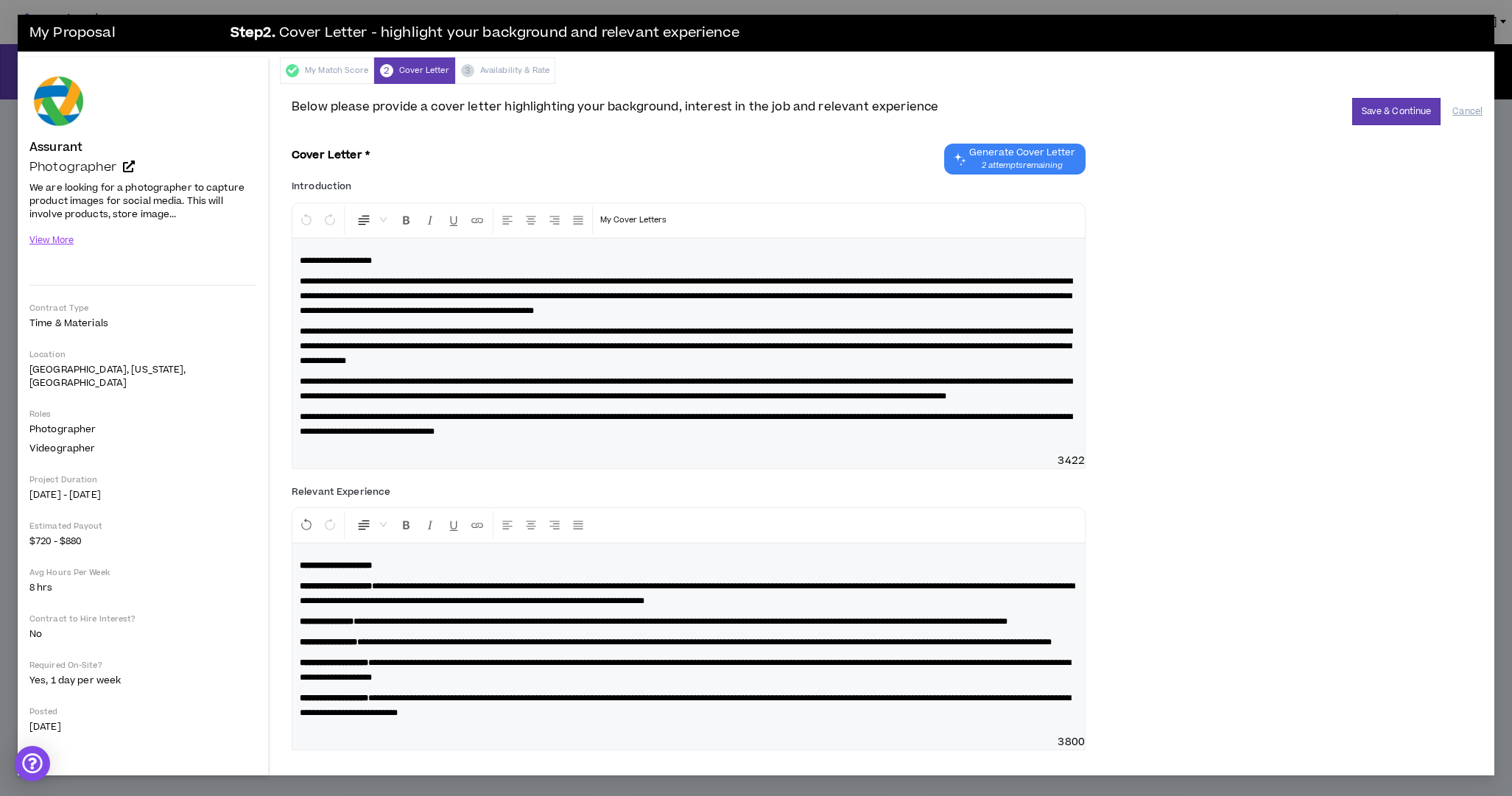
scroll to position [19, 0]
drag, startPoint x: 349, startPoint y: 592, endPoint x: 739, endPoint y: 598, distance: 390.0
click at [686, 597] on span "**********" at bounding box center [687, 593] width 775 height 23
click at [739, 598] on span "**********" at bounding box center [687, 593] width 775 height 23
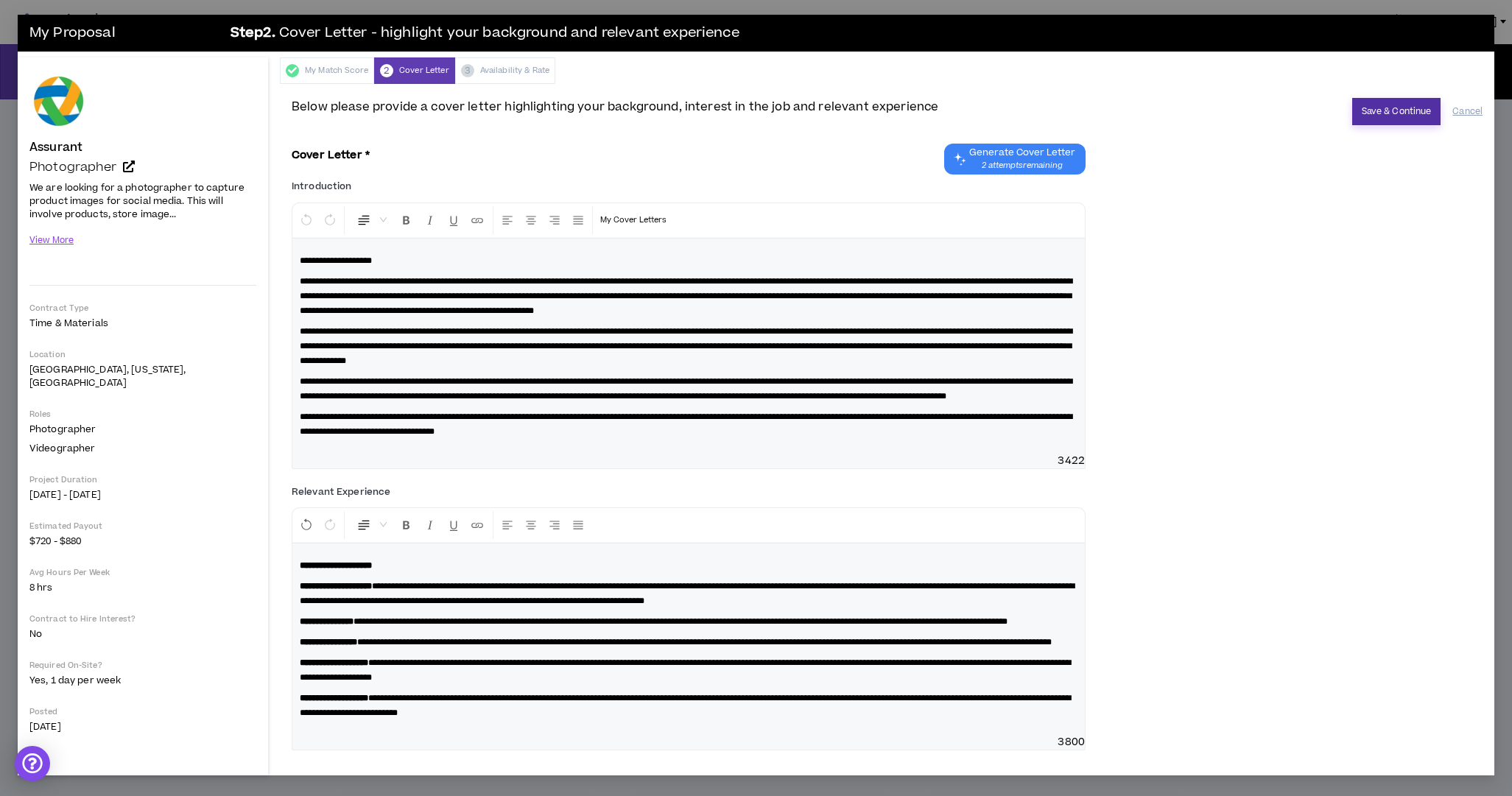
click at [1414, 112] on button "Save & Continue" at bounding box center [1397, 112] width 89 height 27
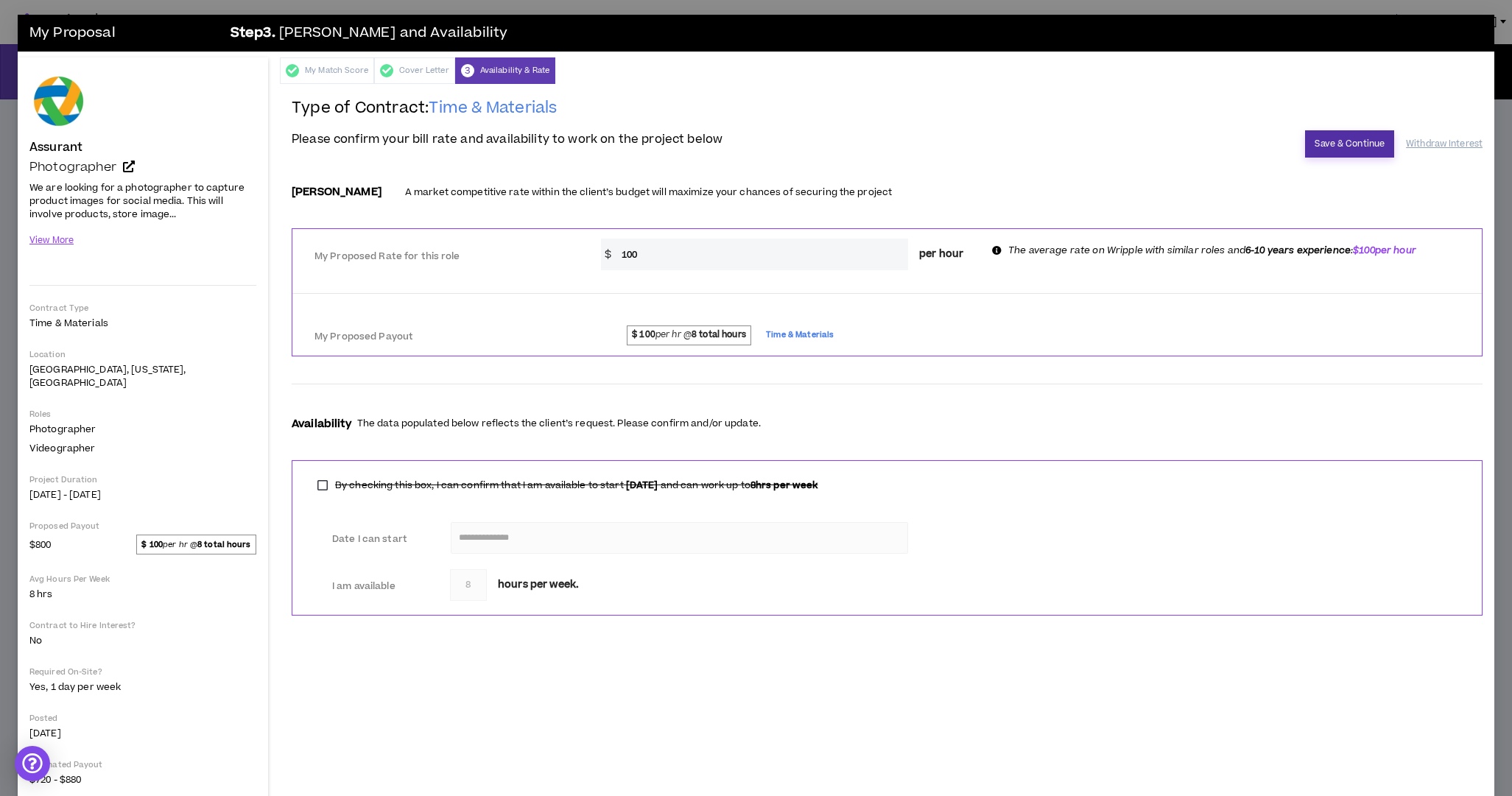
click at [1358, 146] on button "Save & Continue" at bounding box center [1349, 144] width 89 height 27
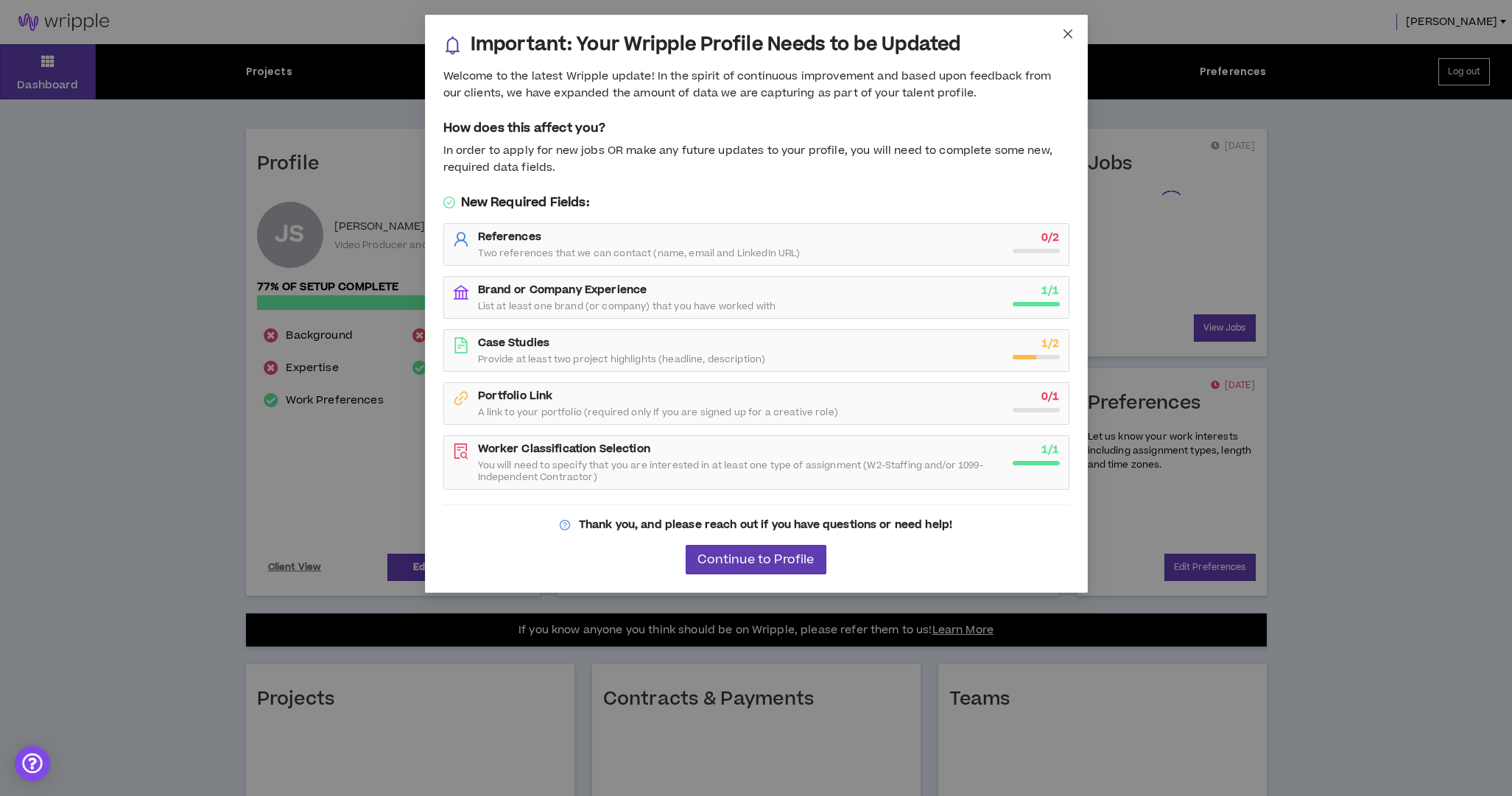
click at [1067, 38] on icon "close" at bounding box center [1068, 34] width 12 height 12
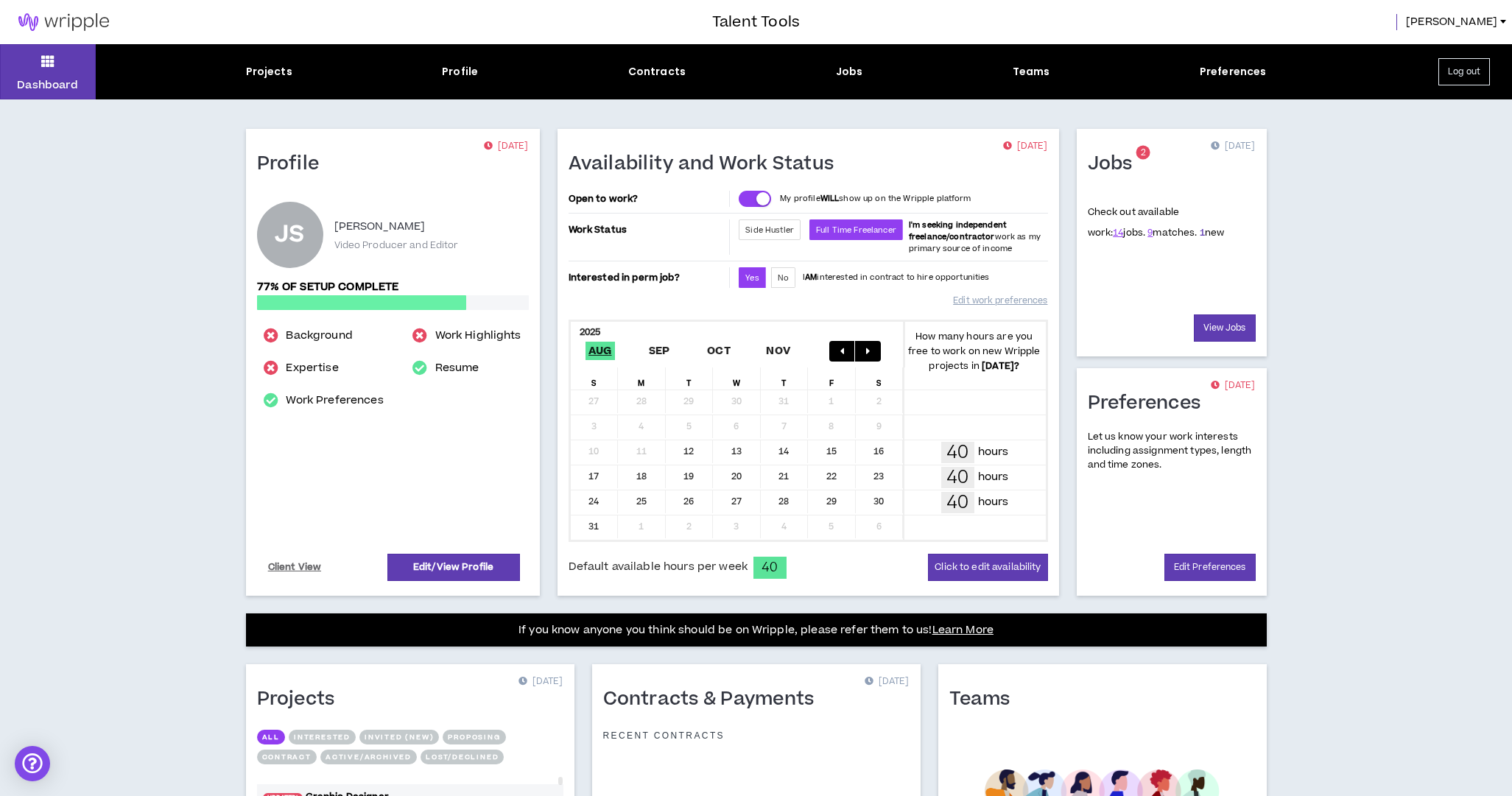
click at [1200, 233] on link "1" at bounding box center [1203, 233] width 5 height 13
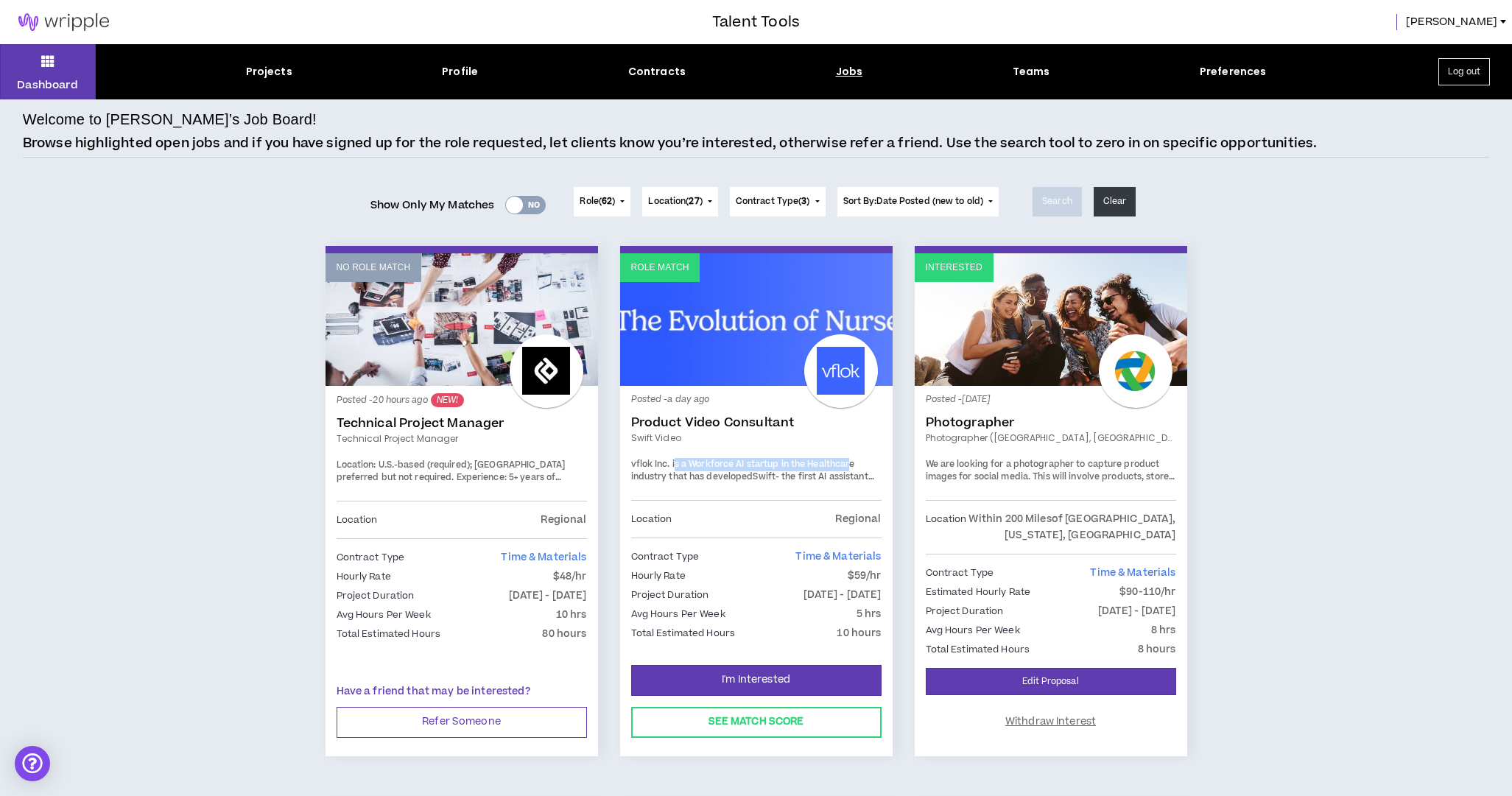
drag, startPoint x: 675, startPoint y: 458, endPoint x: 845, endPoint y: 462, distance: 170.0
click at [852, 459] on span "vflok Inc. is a Workforce AI startup in the Healthcare industry that has develo…" at bounding box center [743, 471] width 224 height 25
drag, startPoint x: 635, startPoint y: 470, endPoint x: 823, endPoint y: 474, distance: 188.0
click at [820, 474] on p "vflok Inc. is a Workforce AI startup in the Healthcare industry that has develo…" at bounding box center [755, 542] width 247 height 168
click at [826, 475] on span "- the first AI assistant (copilot) that gives hospital nurses & care teams more…" at bounding box center [755, 547] width 247 height 155
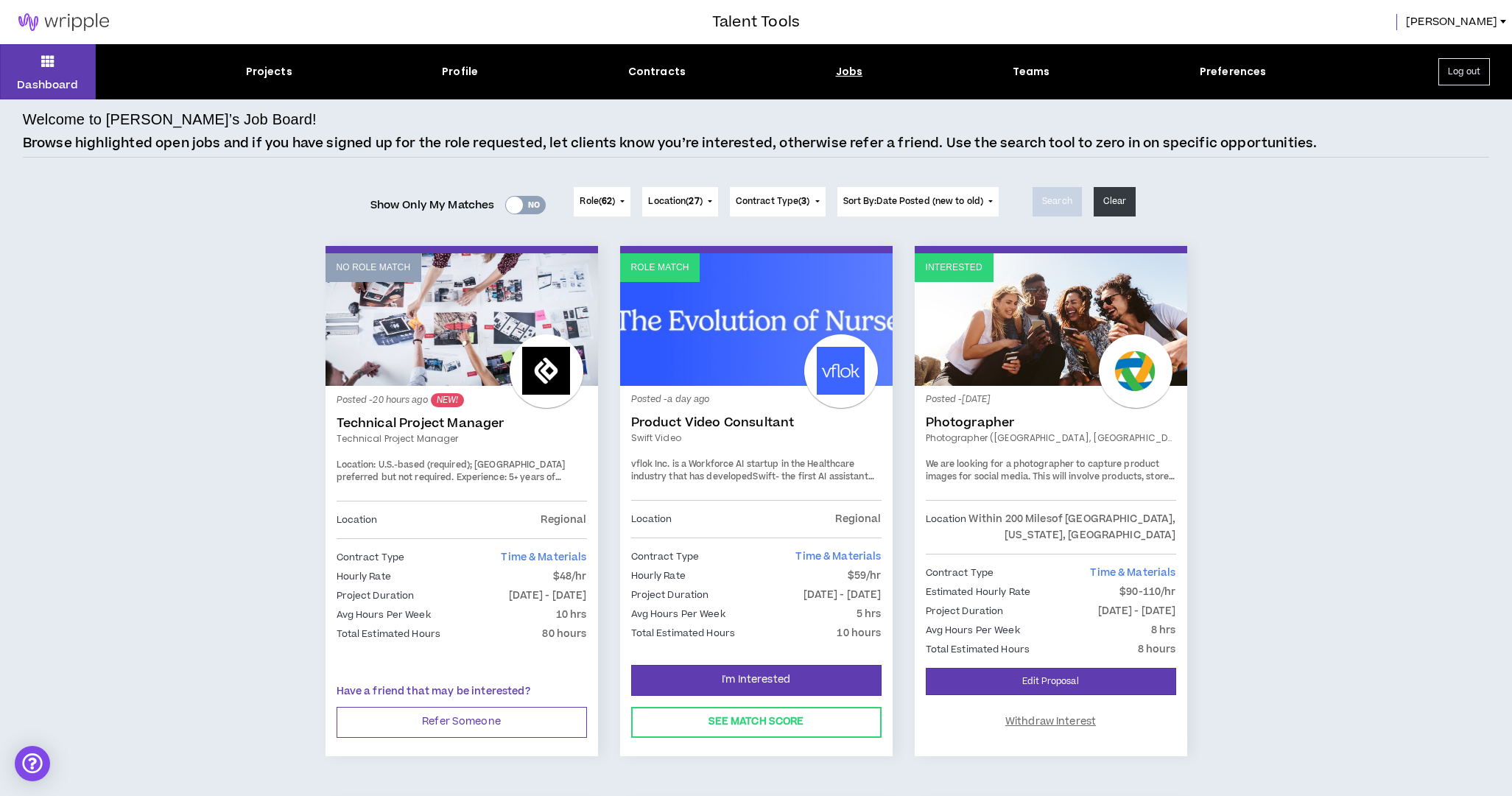
click at [1077, 477] on span "This will involve products, store imagery and customer interactions." at bounding box center [1050, 483] width 249 height 25
click at [1063, 472] on span "This will involve products, store imagery and customer interactions." at bounding box center [1050, 483] width 249 height 25
drag, startPoint x: 1063, startPoint y: 472, endPoint x: 1073, endPoint y: 473, distance: 10.0
click at [1063, 472] on span "This will involve products, store imagery and customer interactions." at bounding box center [1050, 483] width 249 height 25
drag, startPoint x: 1076, startPoint y: 473, endPoint x: 1096, endPoint y: 473, distance: 20.0
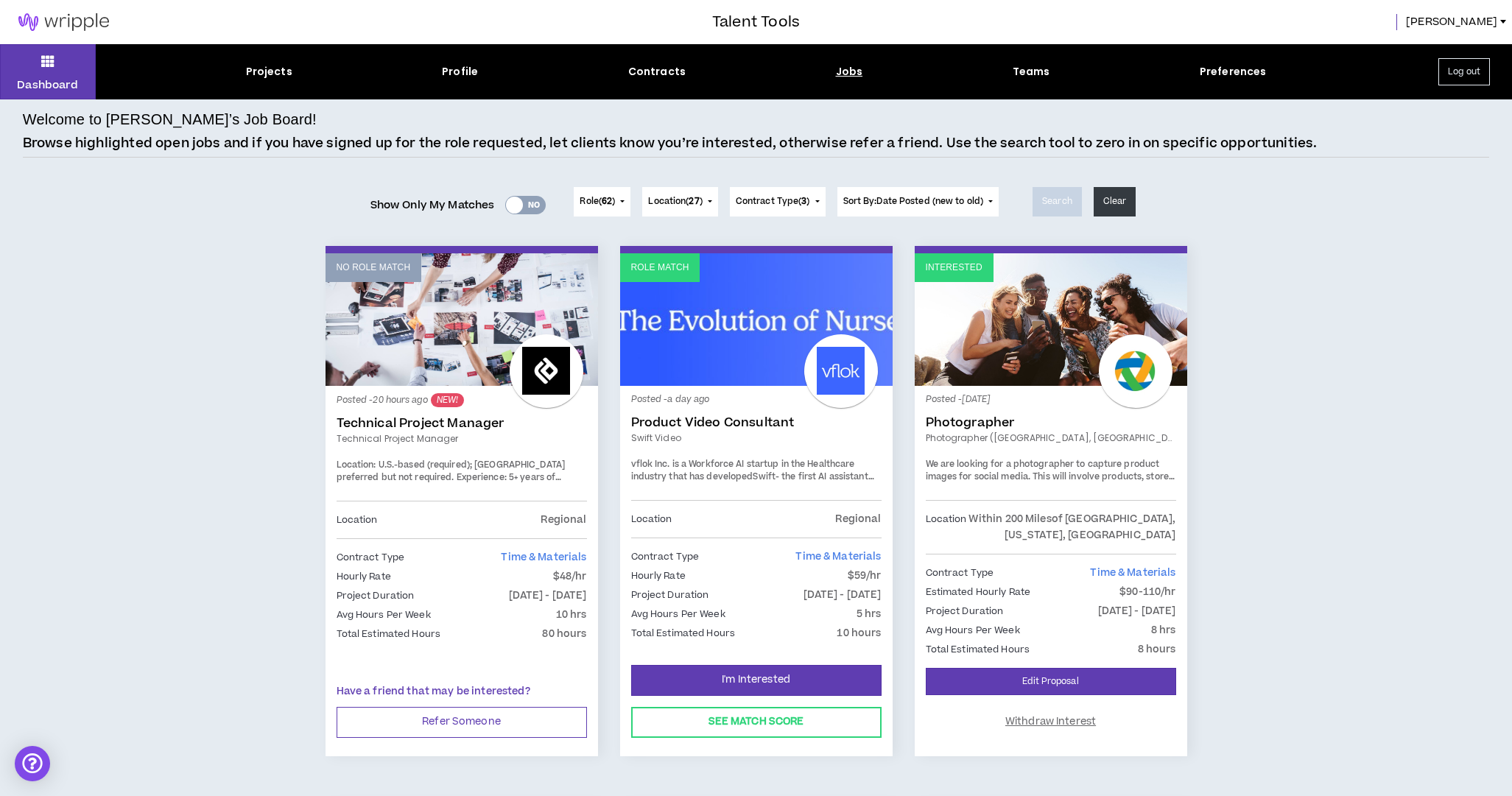
click at [1077, 473] on span "This will involve products, store imagery and customer interactions." at bounding box center [1050, 483] width 249 height 25
drag, startPoint x: 1093, startPoint y: 570, endPoint x: 1176, endPoint y: 588, distance: 84.9
click at [1188, 570] on div "Interested Posted - [DATE] Photographer Photographer ([GEOGRAPHIC_DATA], [GEOGR…" at bounding box center [1050, 510] width 294 height 529
drag, startPoint x: 1021, startPoint y: 589, endPoint x: 1204, endPoint y: 593, distance: 183.0
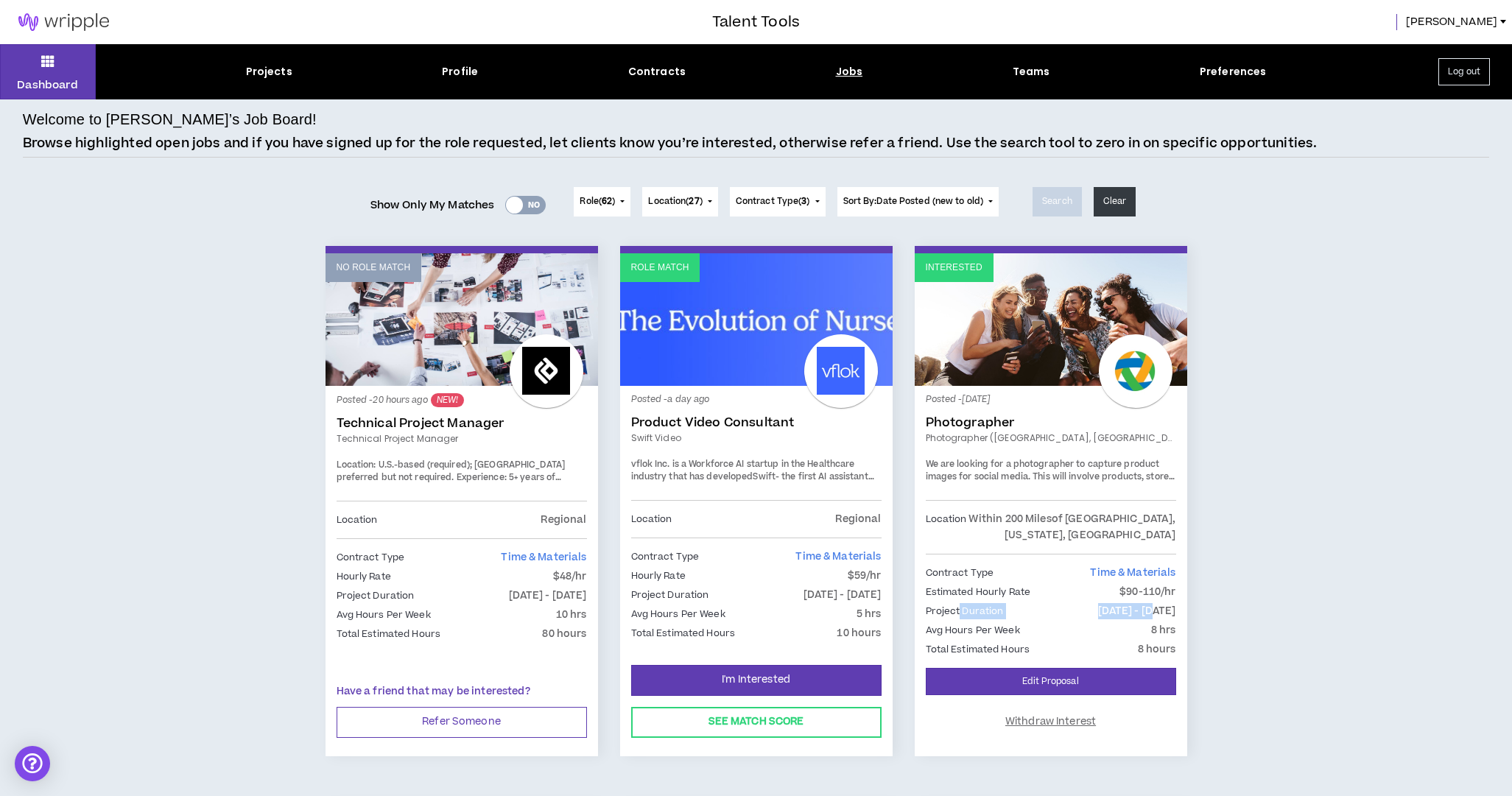
drag, startPoint x: 978, startPoint y: 609, endPoint x: 1127, endPoint y: 608, distance: 149.0
click at [1155, 612] on div "Project Duration [DATE] - [DATE]" at bounding box center [1051, 611] width 250 height 16
click at [1056, 678] on link "Edit Proposal" at bounding box center [1051, 681] width 250 height 27
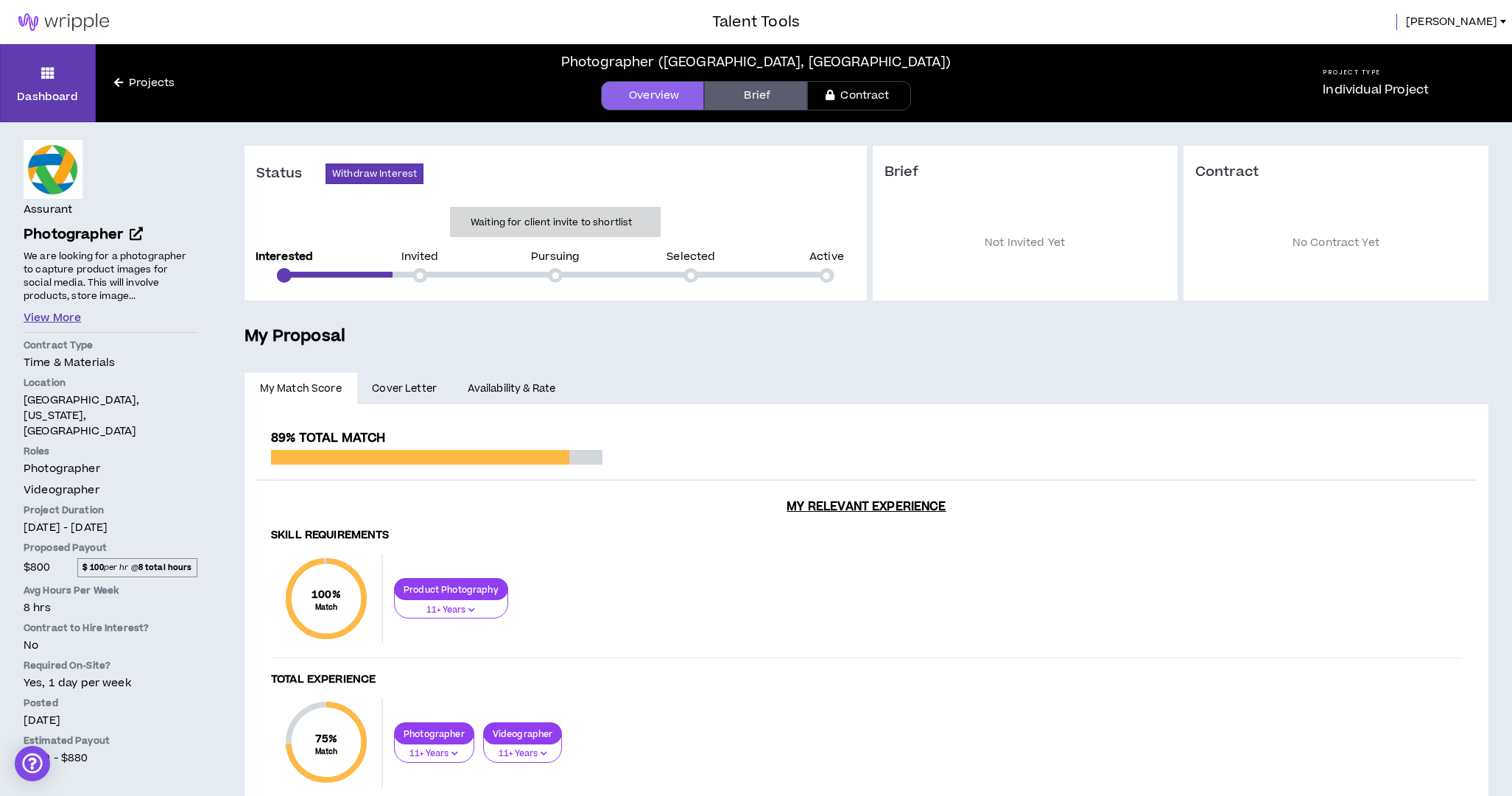
click at [71, 314] on button "View More" at bounding box center [52, 318] width 58 height 16
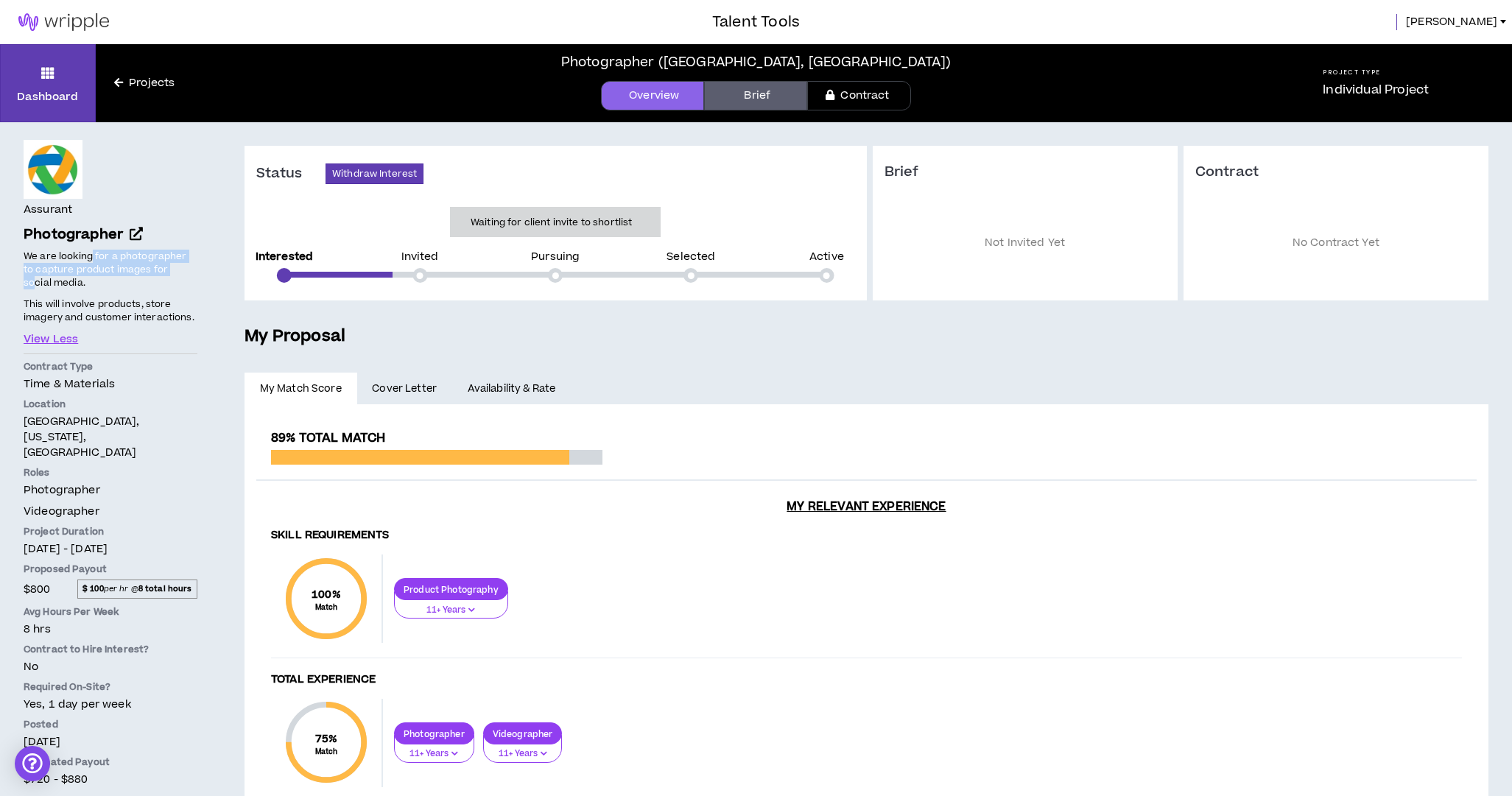
drag, startPoint x: 91, startPoint y: 261, endPoint x: 160, endPoint y: 263, distance: 69.0
click at [164, 263] on span "We are looking for a photographer to capture product images for social media." at bounding box center [105, 269] width 163 height 40
drag, startPoint x: 70, startPoint y: 297, endPoint x: 182, endPoint y: 300, distance: 112.0
click at [182, 299] on p "This will involve products, store imagery and customer interactions." at bounding box center [110, 311] width 174 height 28
drag, startPoint x: 43, startPoint y: 312, endPoint x: 203, endPoint y: 314, distance: 160.0
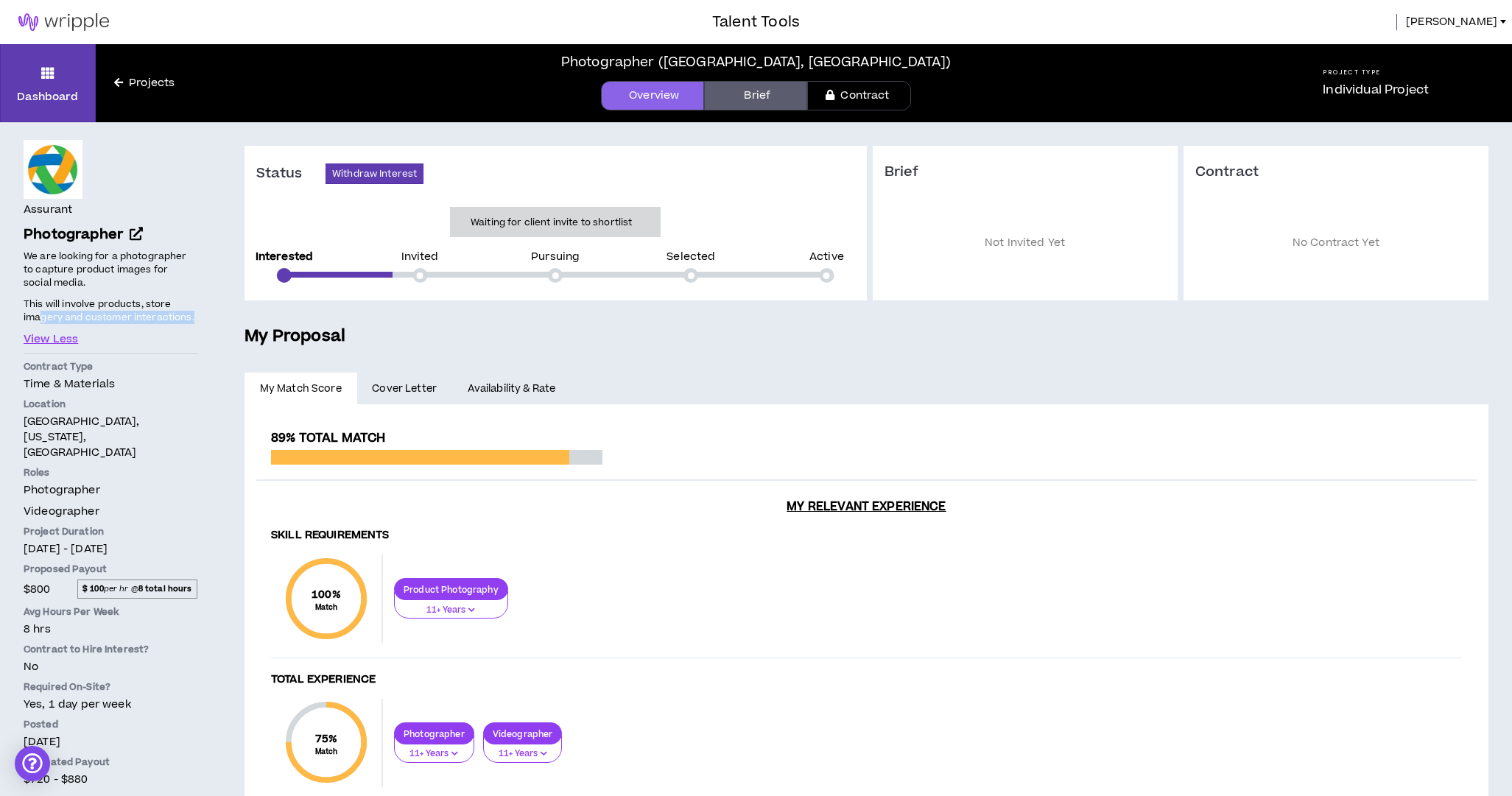
click at [199, 313] on div "Assurant Photographer Hide Details We are looking for a photographer to capture…" at bounding box center [110, 565] width 221 height 887
click at [142, 337] on div "View Less" at bounding box center [110, 339] width 174 height 16
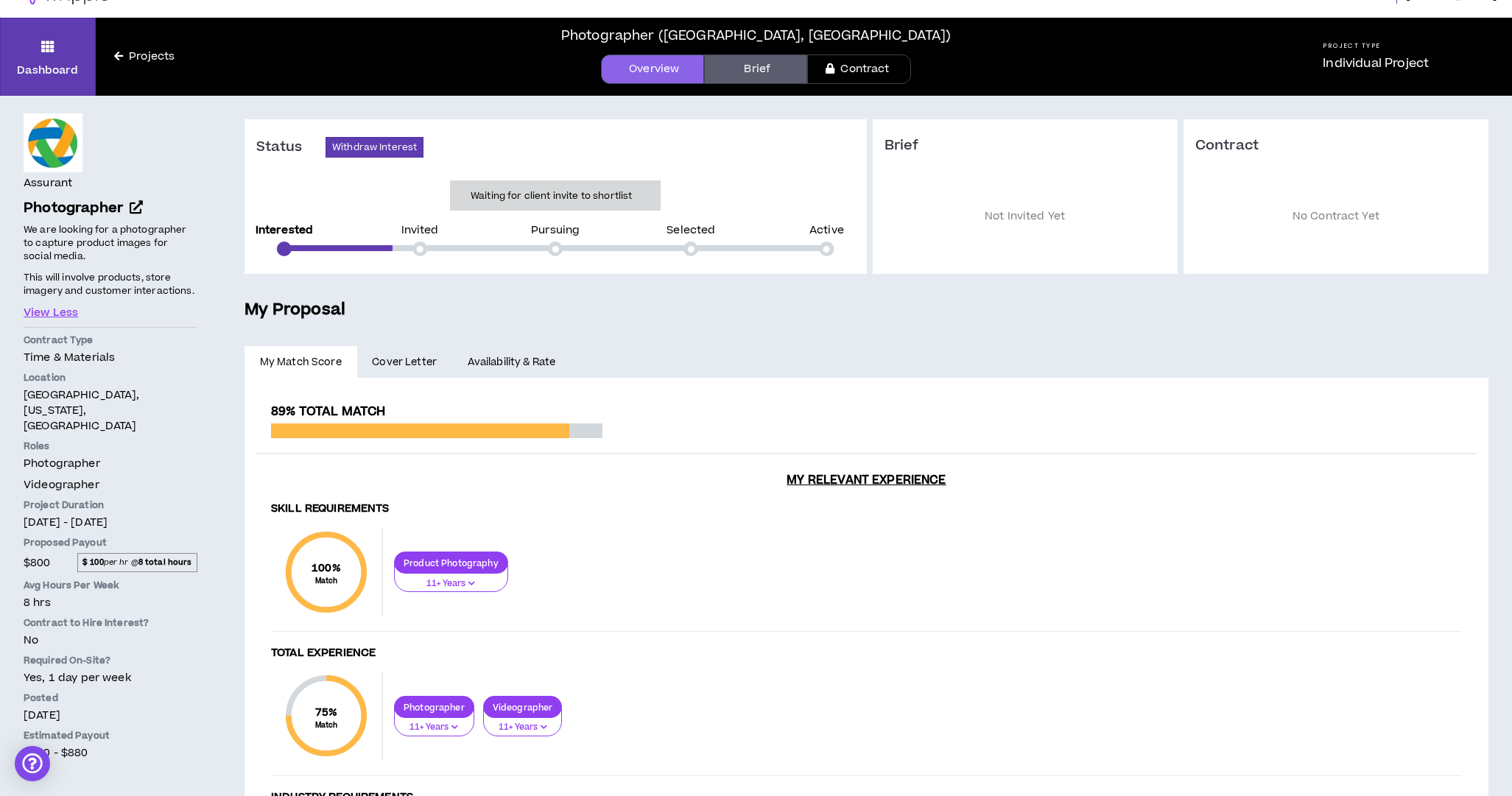
scroll to position [28, 0]
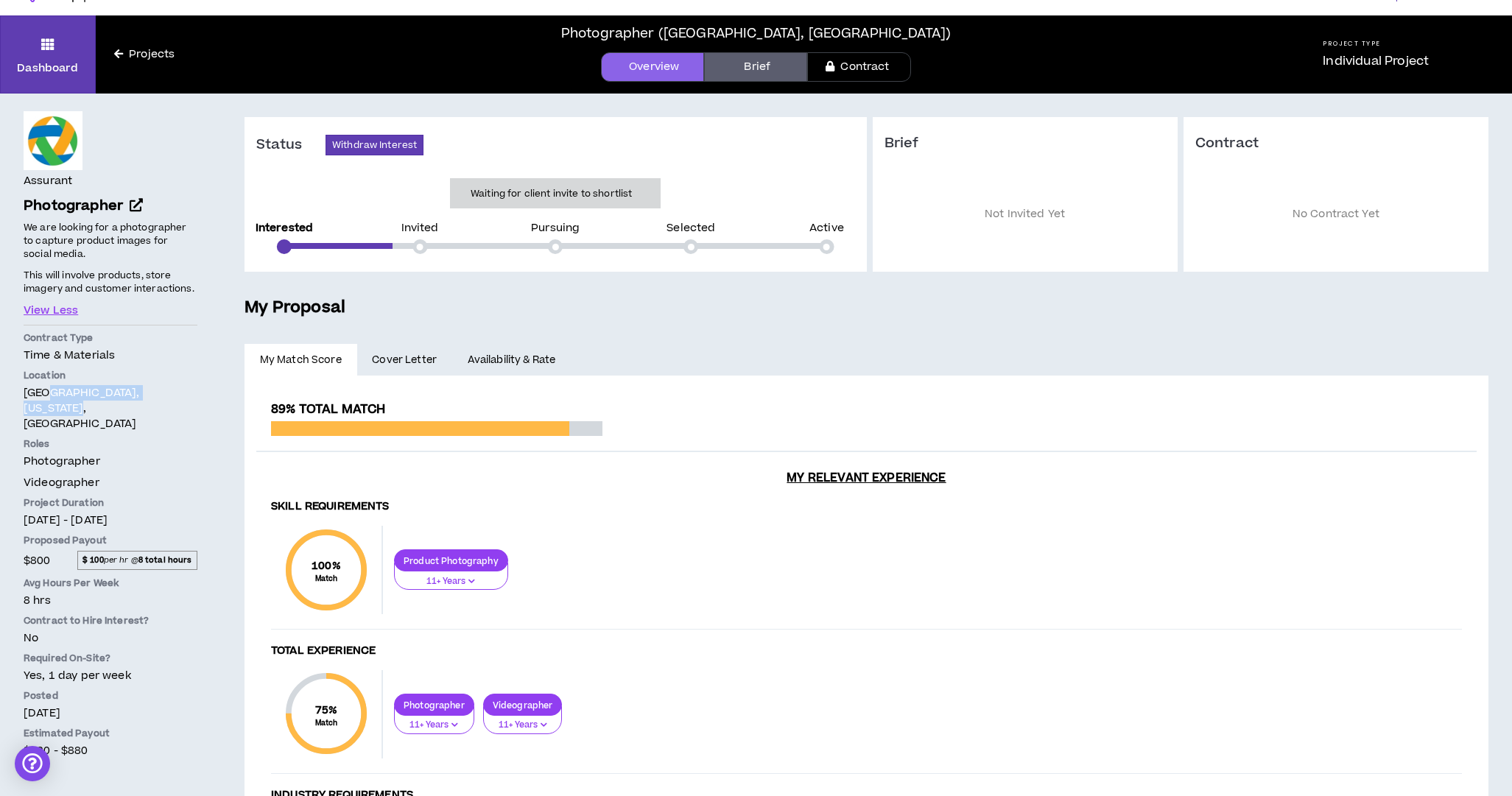
drag, startPoint x: 52, startPoint y: 391, endPoint x: 189, endPoint y: 385, distance: 137.1
click at [186, 385] on p "[GEOGRAPHIC_DATA], [US_STATE], [GEOGRAPHIC_DATA]" at bounding box center [110, 408] width 174 height 46
click at [189, 385] on p "[GEOGRAPHIC_DATA], [US_STATE], [GEOGRAPHIC_DATA]" at bounding box center [110, 408] width 174 height 46
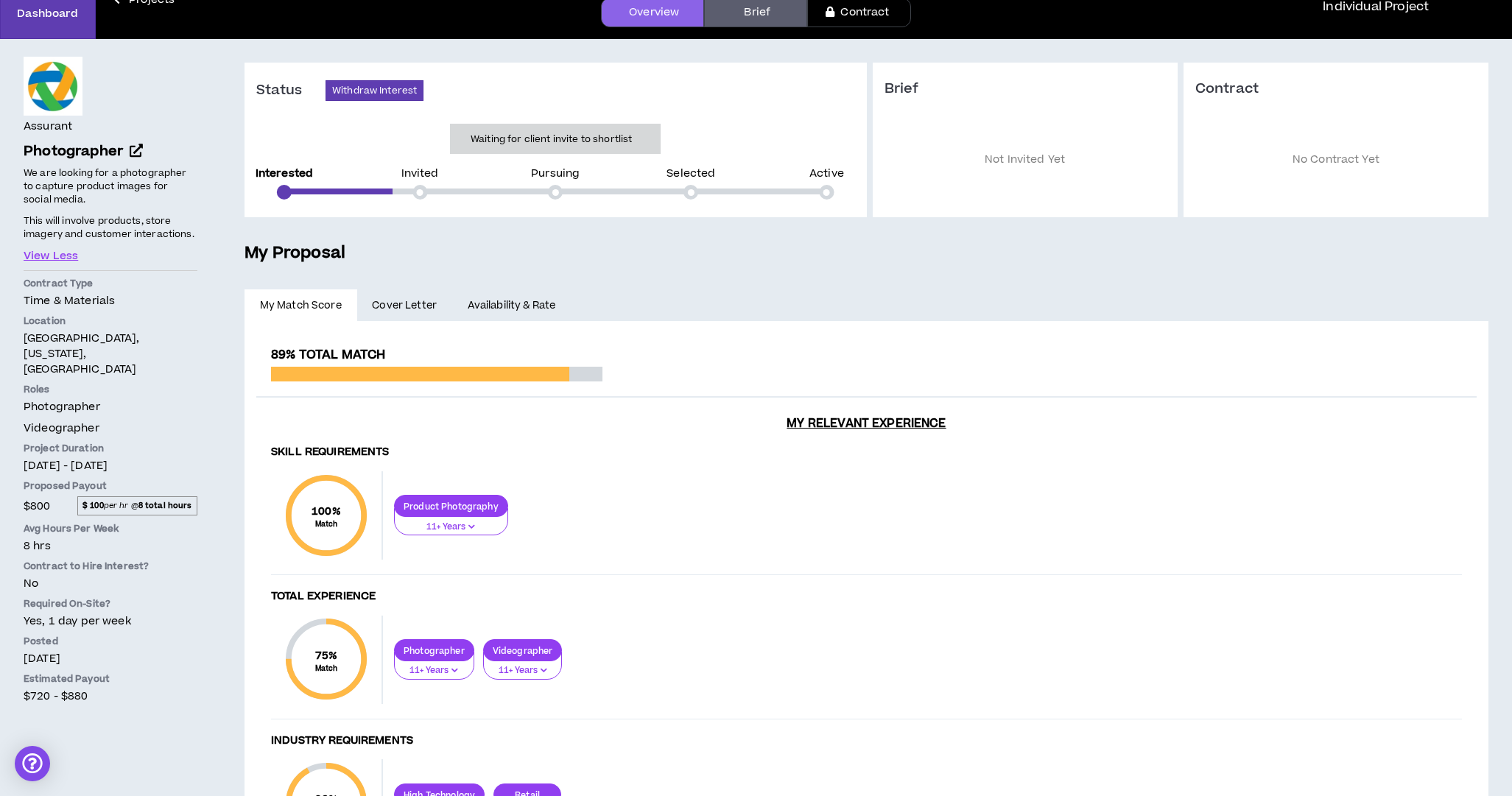
scroll to position [88, 0]
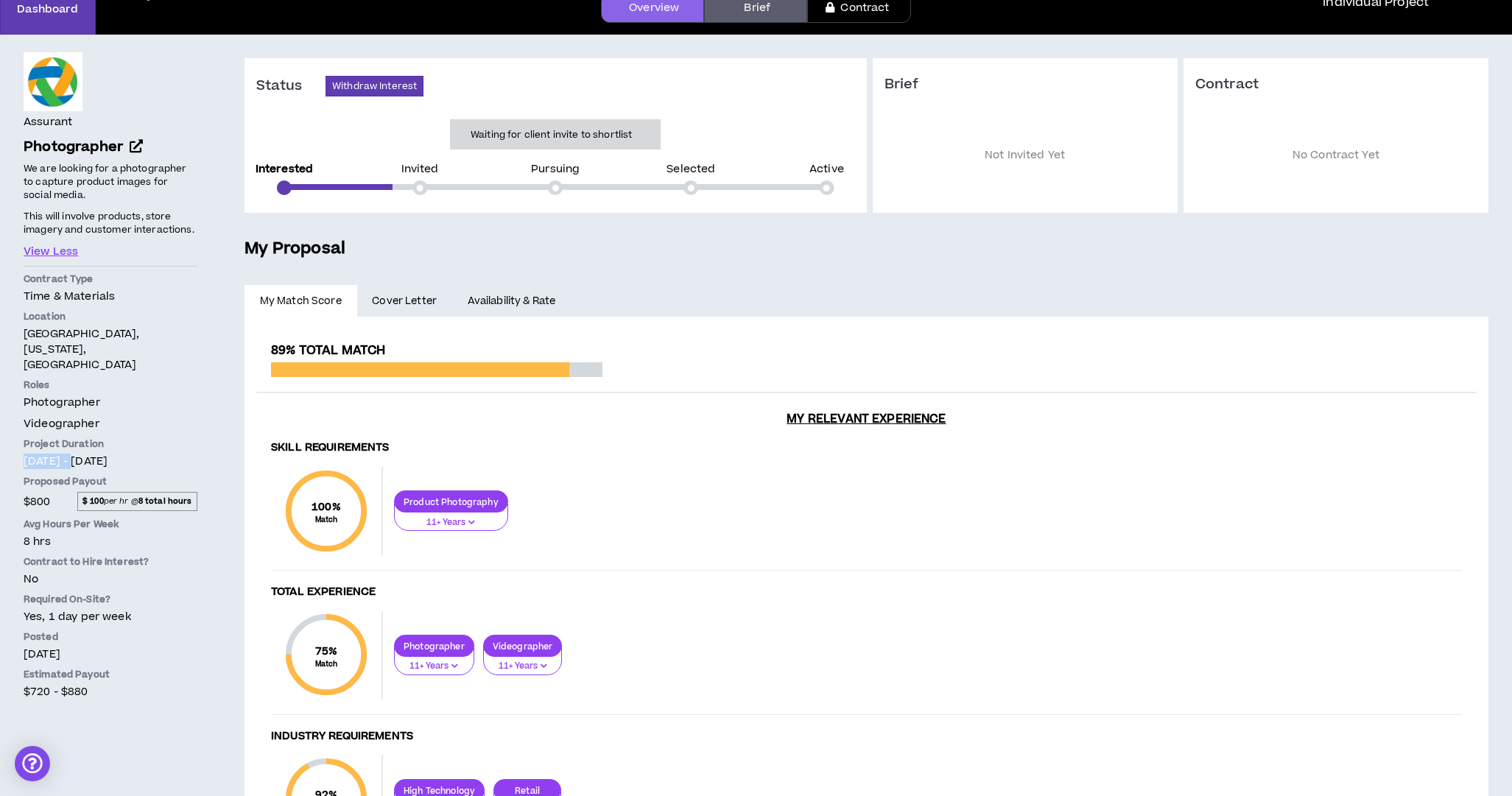
drag, startPoint x: 139, startPoint y: 435, endPoint x: 147, endPoint y: 434, distance: 8.1
click at [146, 437] on div "Project Duration [DATE] - [DATE]" at bounding box center [110, 453] width 174 height 31
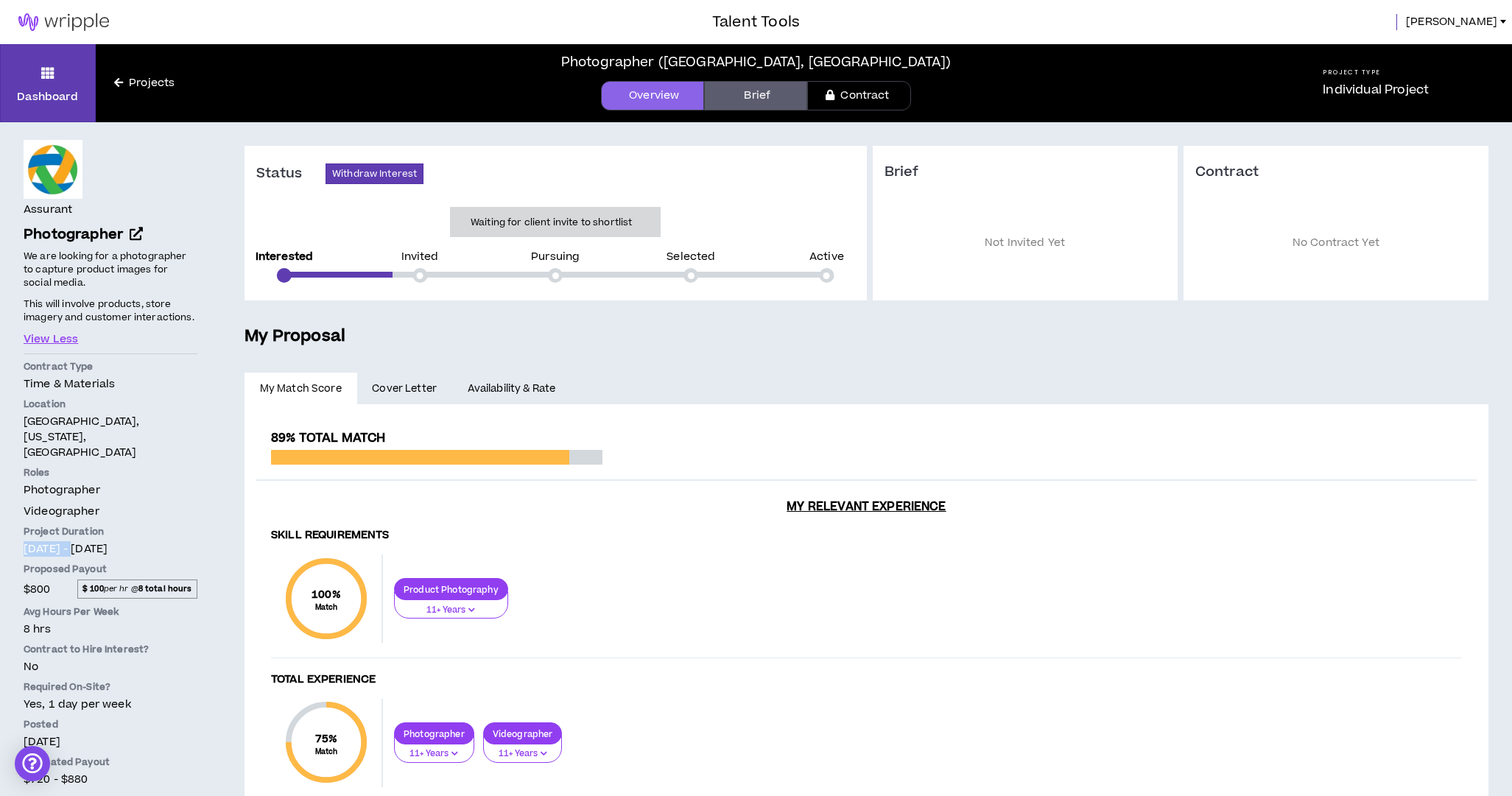
scroll to position [0, 0]
